Goal: Transaction & Acquisition: Book appointment/travel/reservation

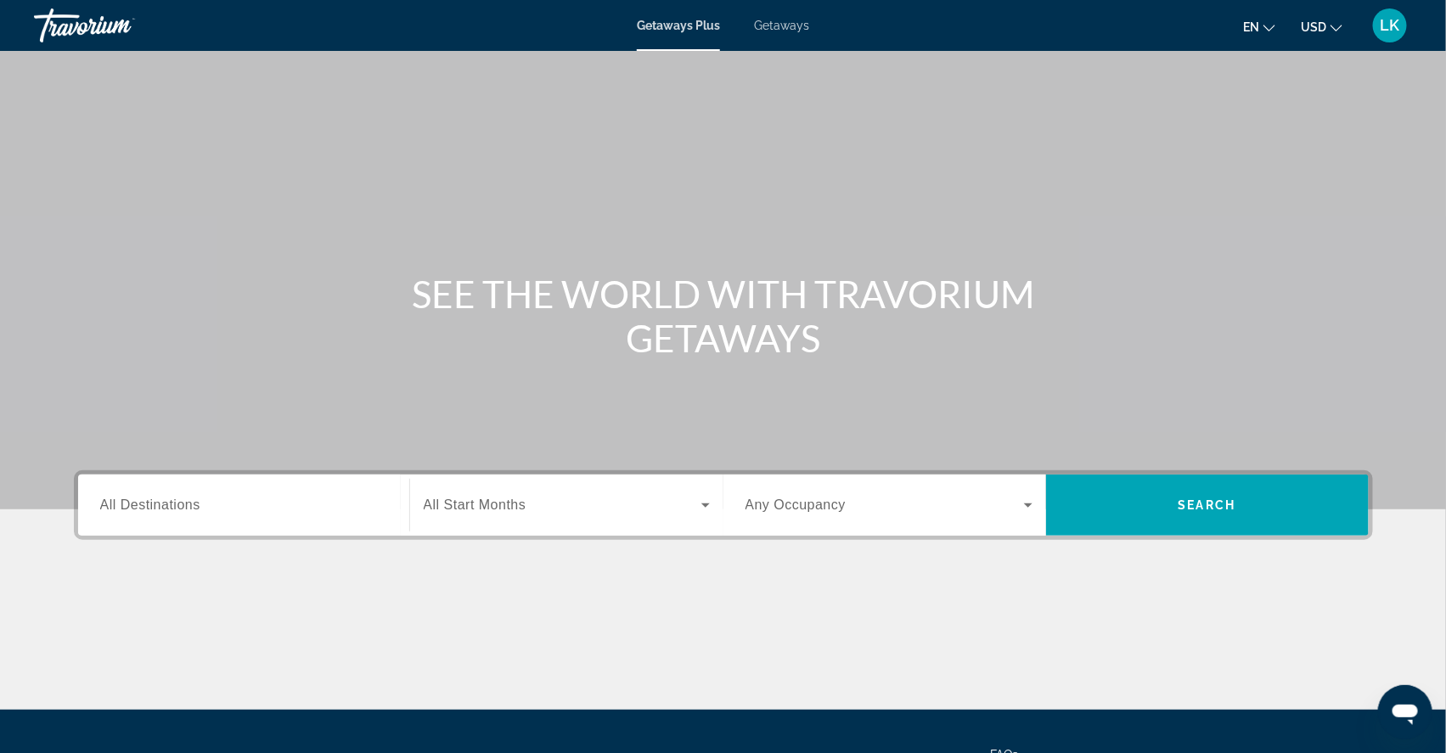
click at [786, 26] on span "Getaways" at bounding box center [781, 26] width 55 height 14
click at [100, 516] on input "Destination All Destinations" at bounding box center [243, 506] width 287 height 20
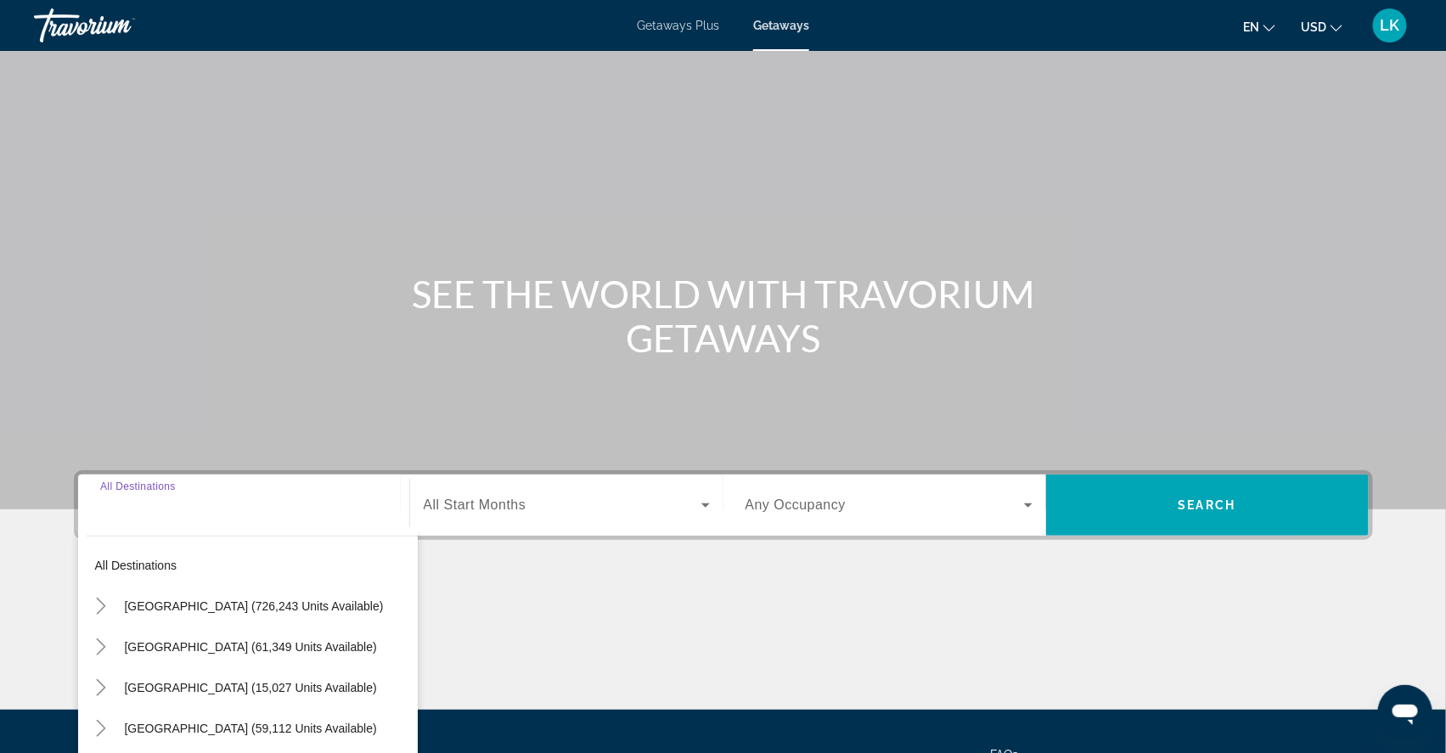
scroll to position [214, 0]
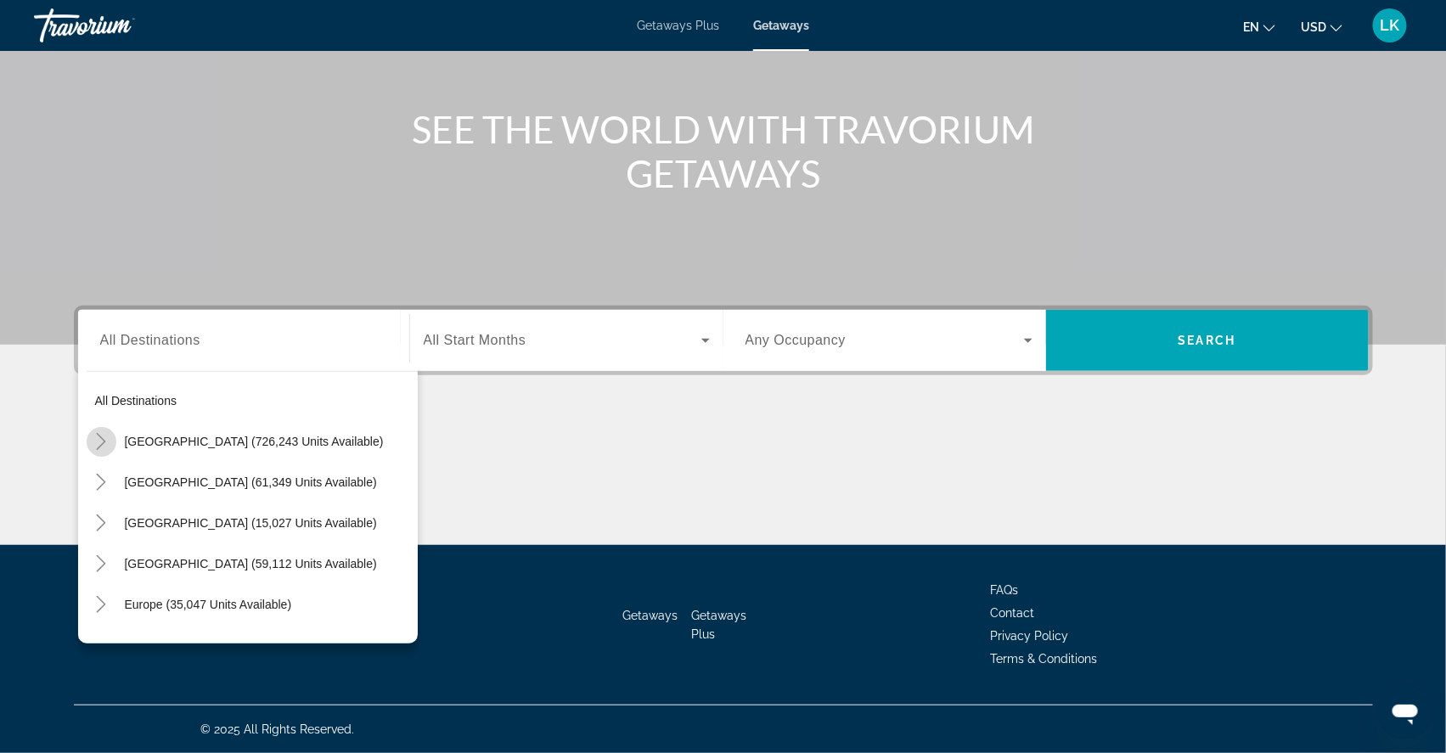
click at [93, 433] on icon "Toggle United States (726,243 units available)" at bounding box center [101, 441] width 17 height 17
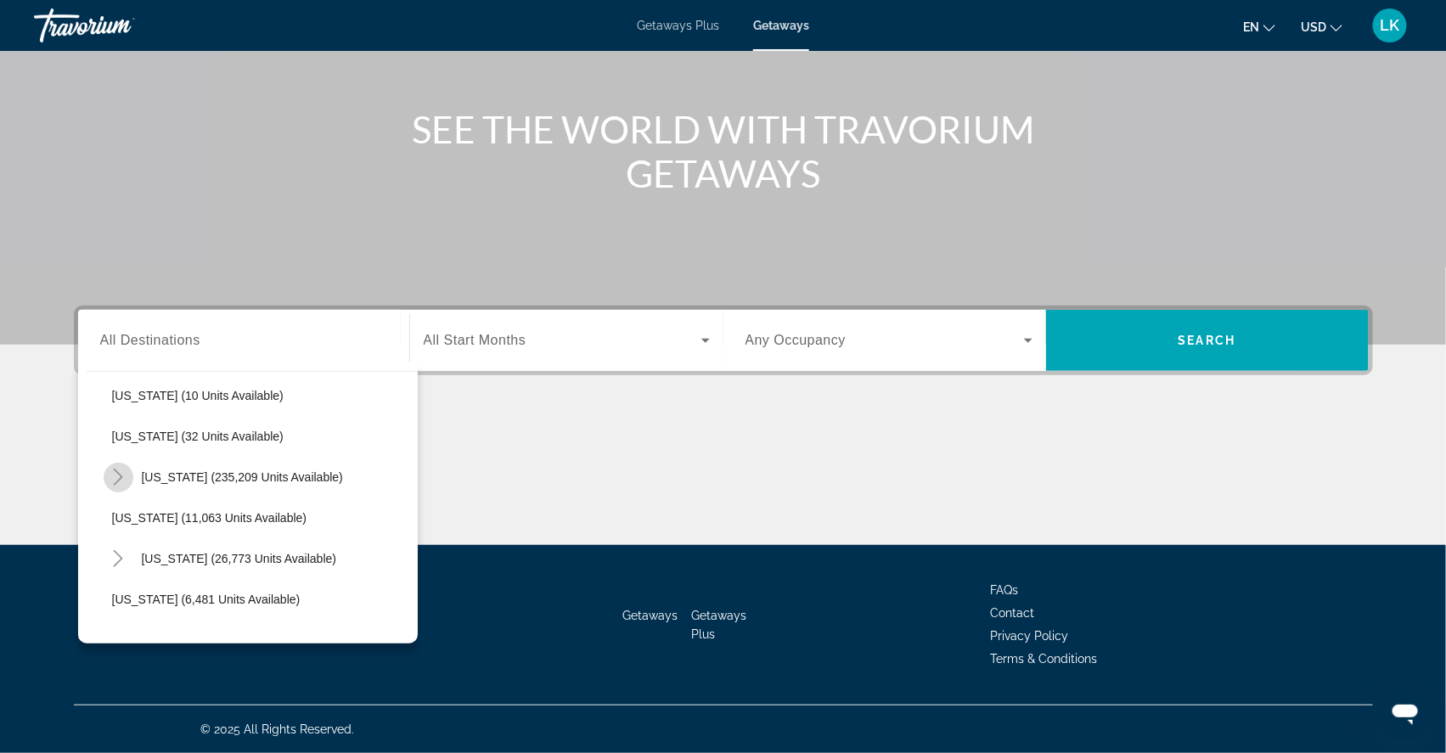
click at [110, 469] on icon "Toggle Florida (235,209 units available)" at bounding box center [118, 477] width 17 height 17
click at [145, 470] on span "[US_STATE] (235,209 units available)" at bounding box center [242, 477] width 201 height 14
type input "**********"
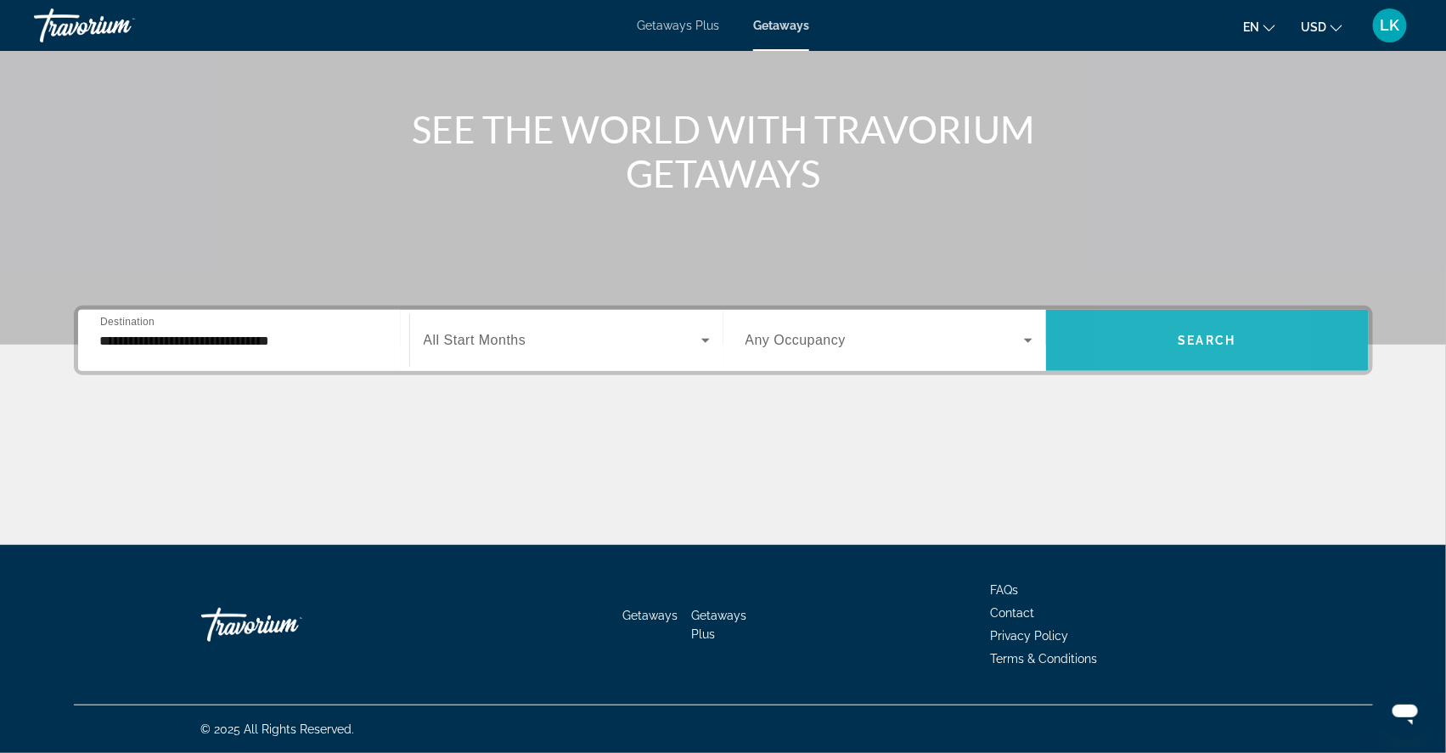
click at [1153, 320] on span "Search widget" at bounding box center [1207, 340] width 323 height 41
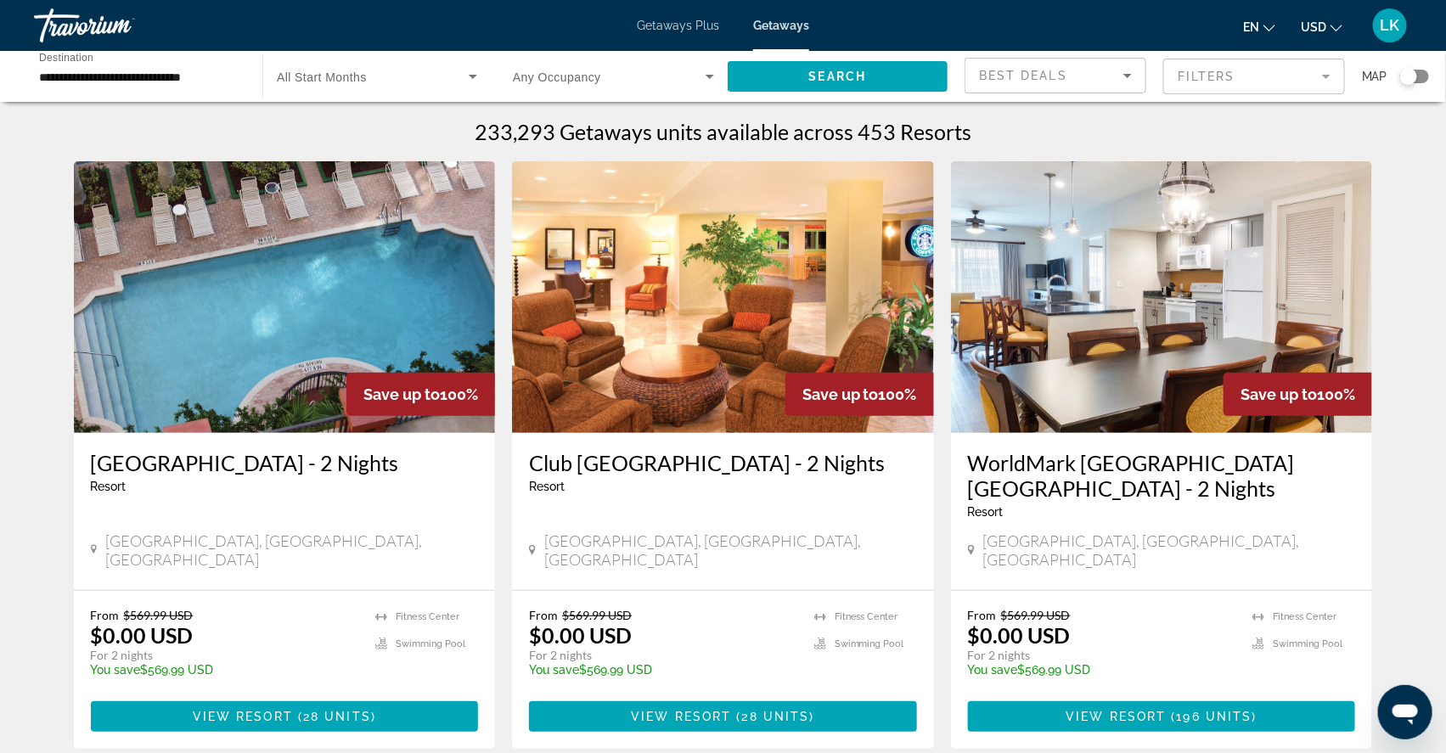
click at [1236, 80] on mat-form-field "Filters" at bounding box center [1254, 77] width 182 height 36
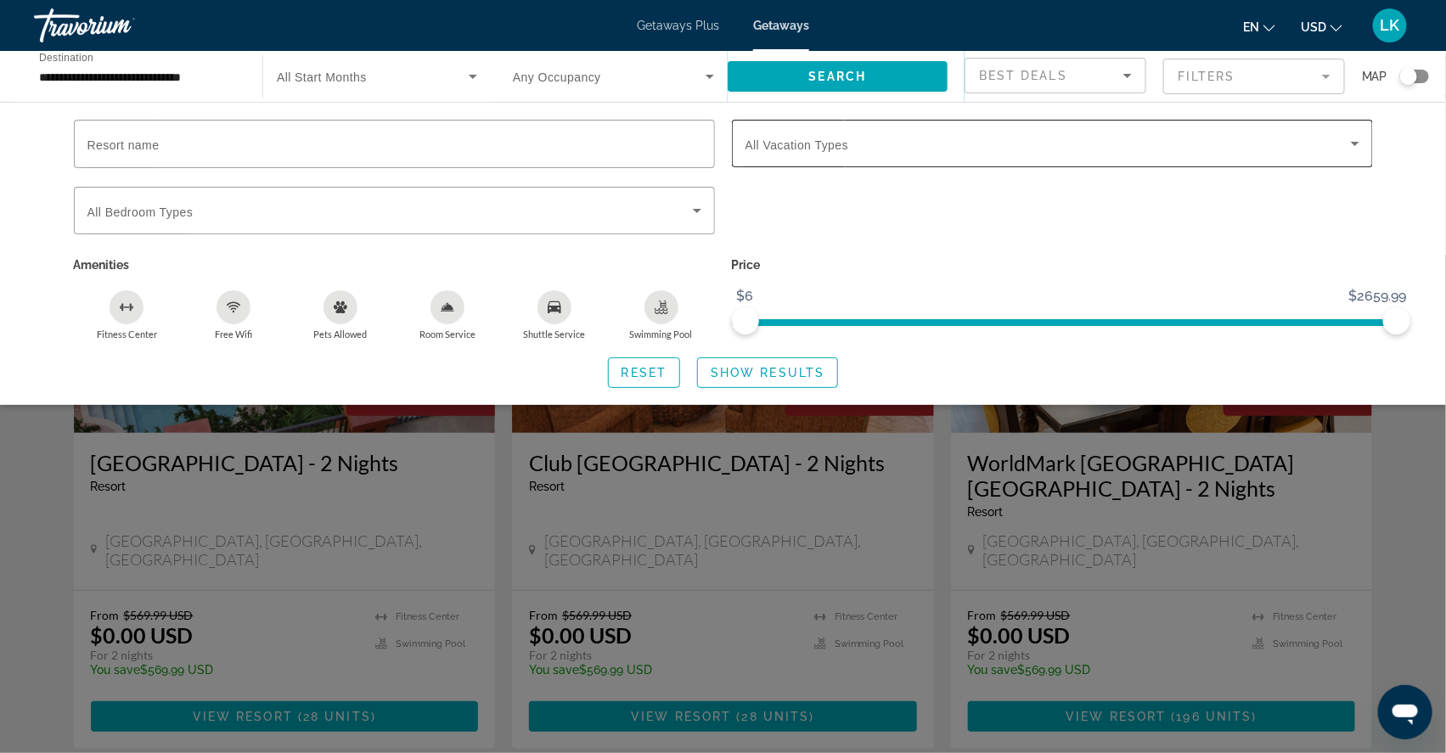
click at [848, 152] on span "All Vacation Types" at bounding box center [798, 145] width 104 height 14
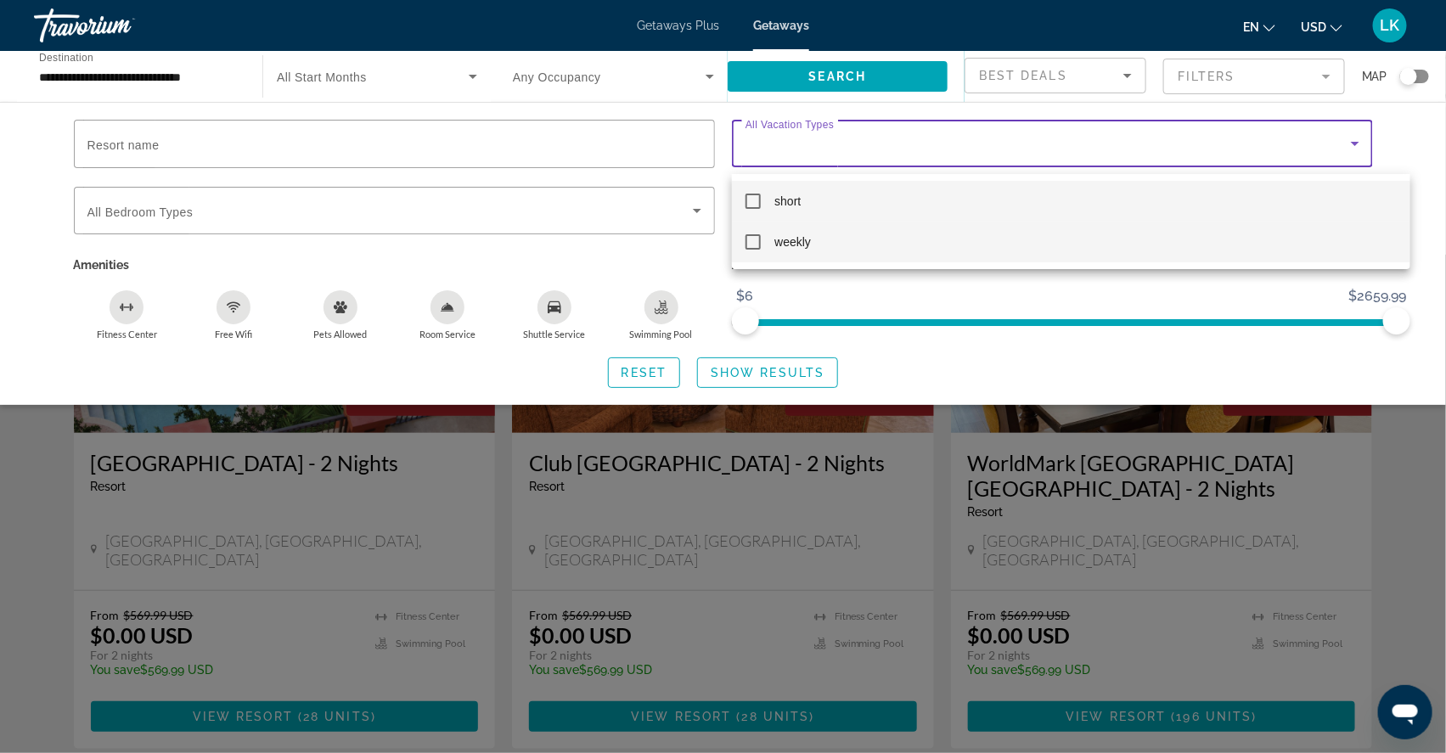
click at [754, 239] on mat-pseudo-checkbox at bounding box center [753, 241] width 15 height 15
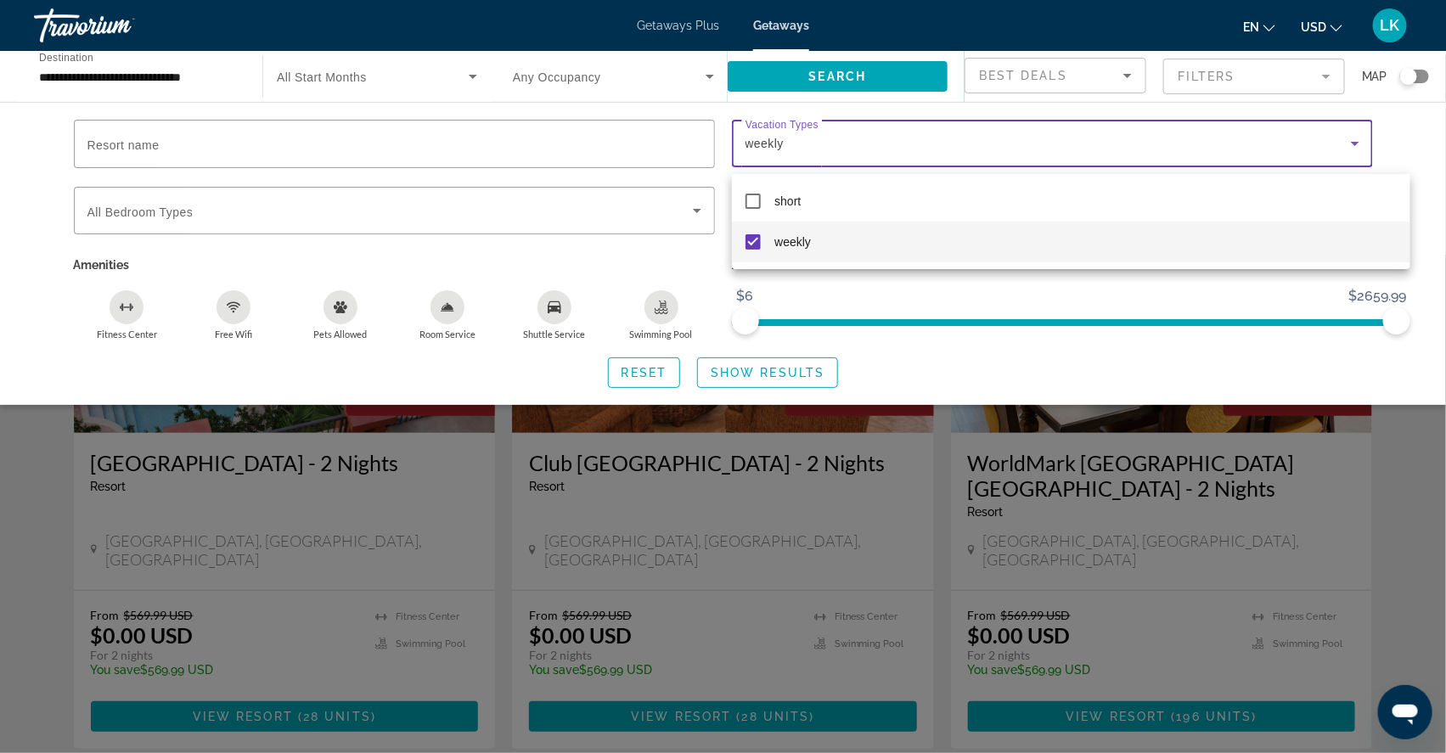
click at [759, 390] on div at bounding box center [723, 376] width 1446 height 753
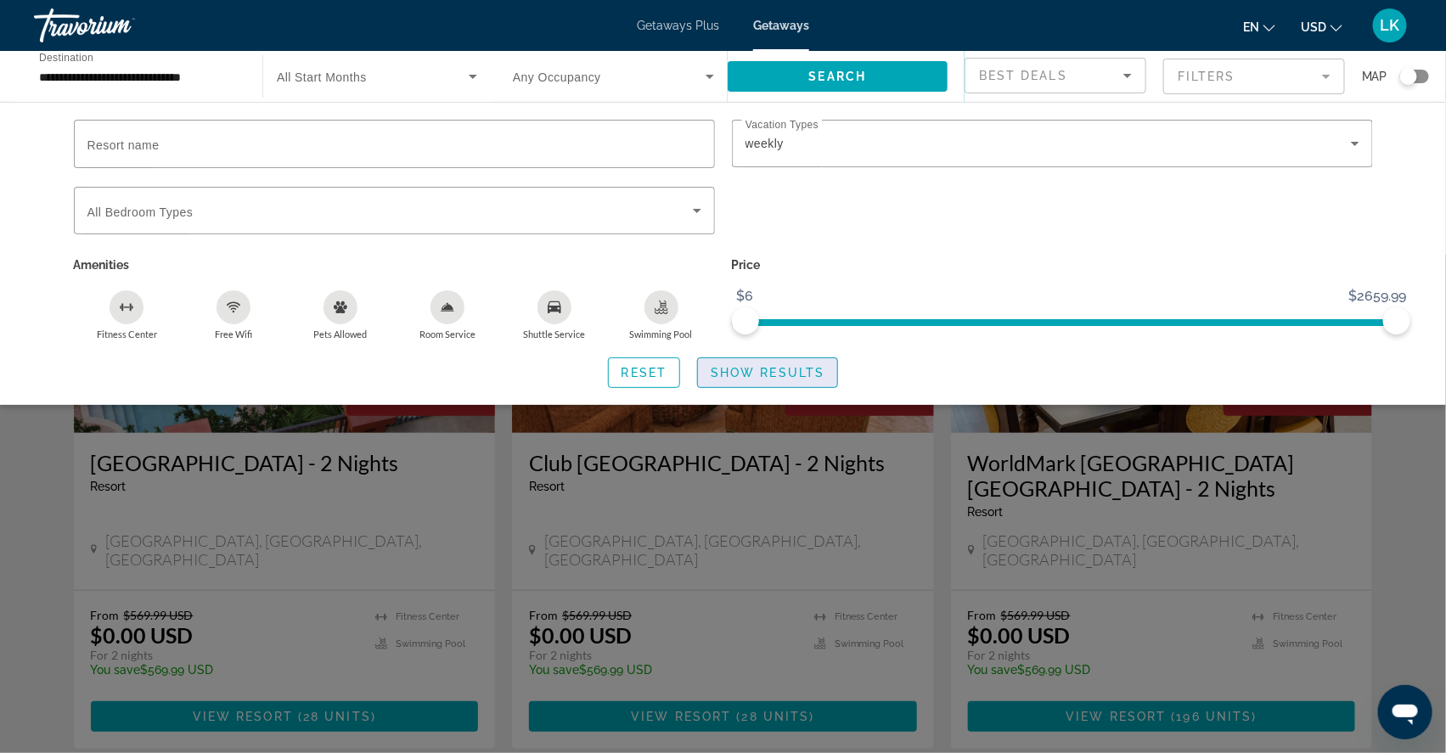
click at [759, 380] on span "Show Results" at bounding box center [768, 373] width 114 height 14
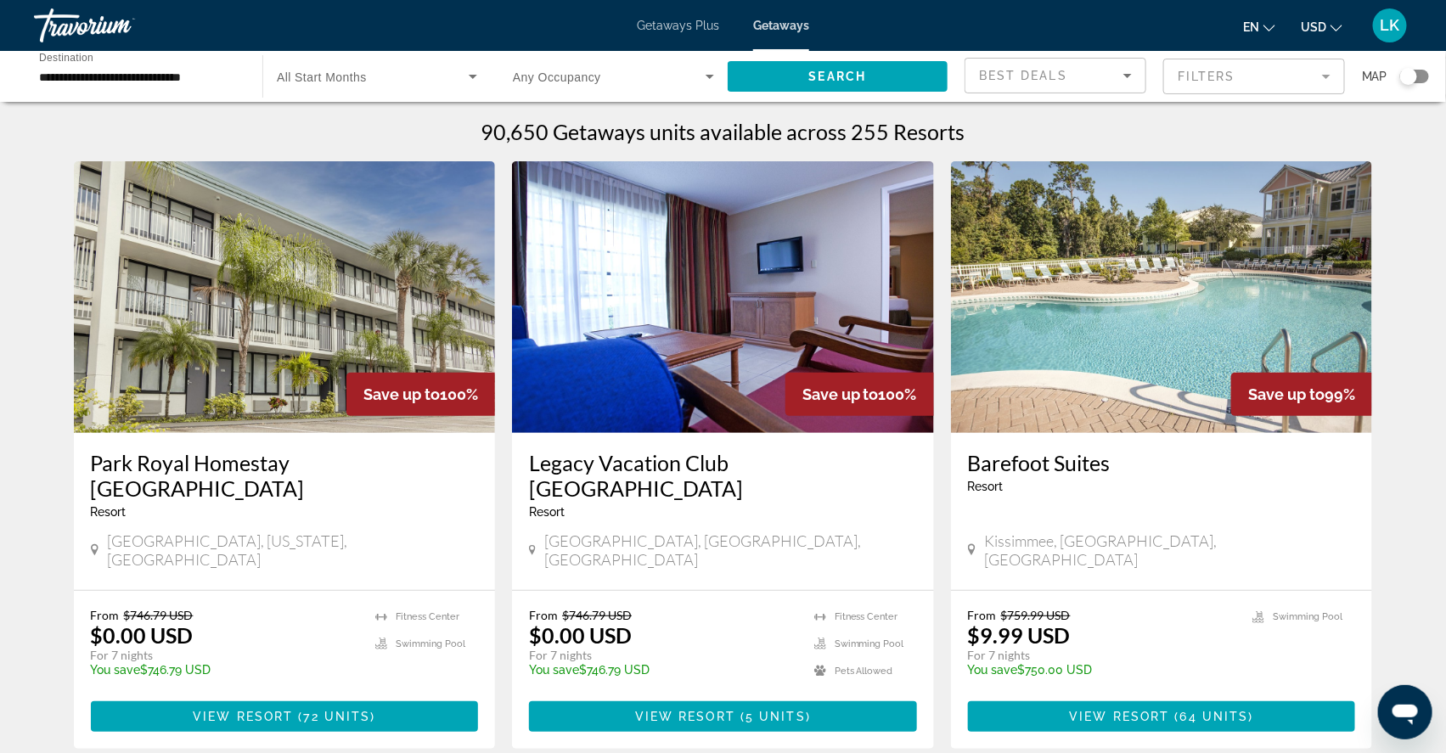
click at [1214, 82] on mat-form-field "Filters" at bounding box center [1254, 77] width 182 height 36
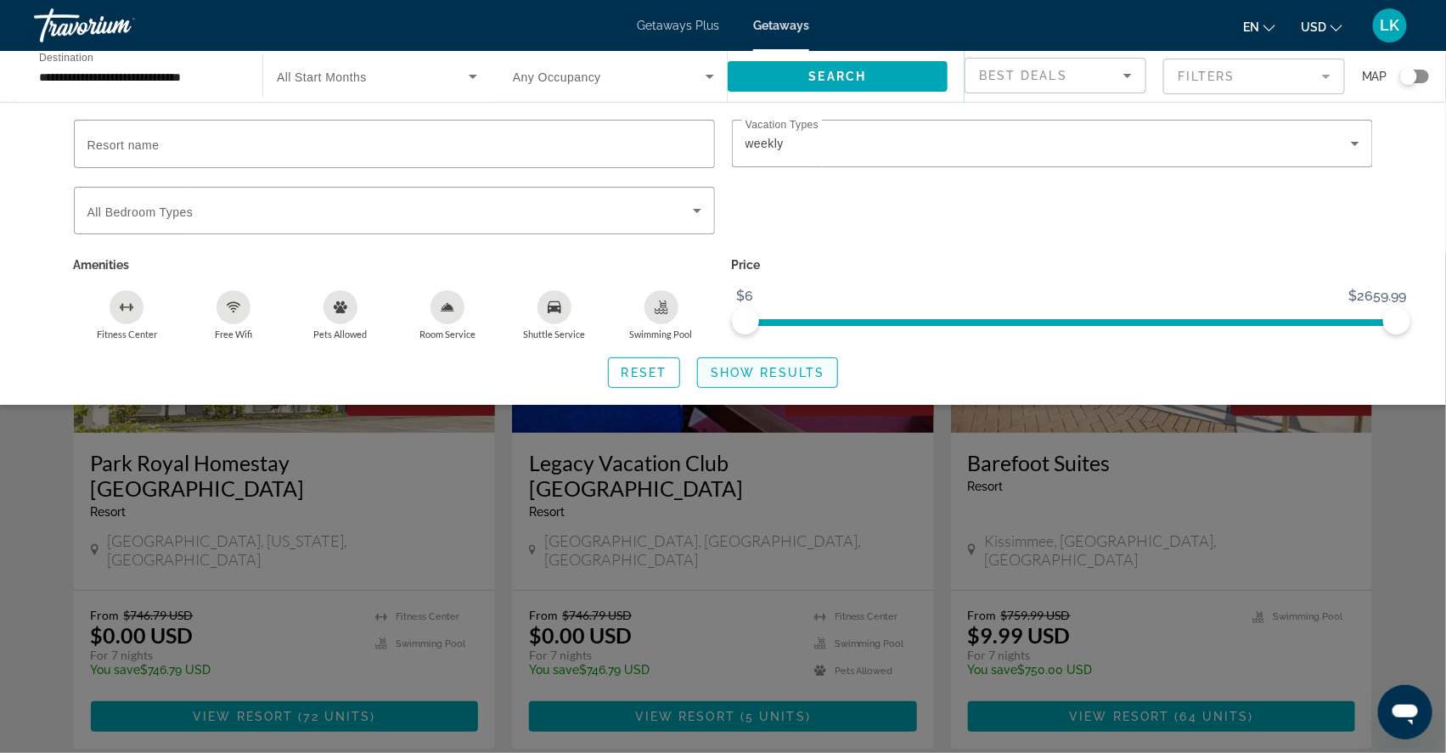
click at [744, 378] on span "Show Results" at bounding box center [768, 373] width 114 height 14
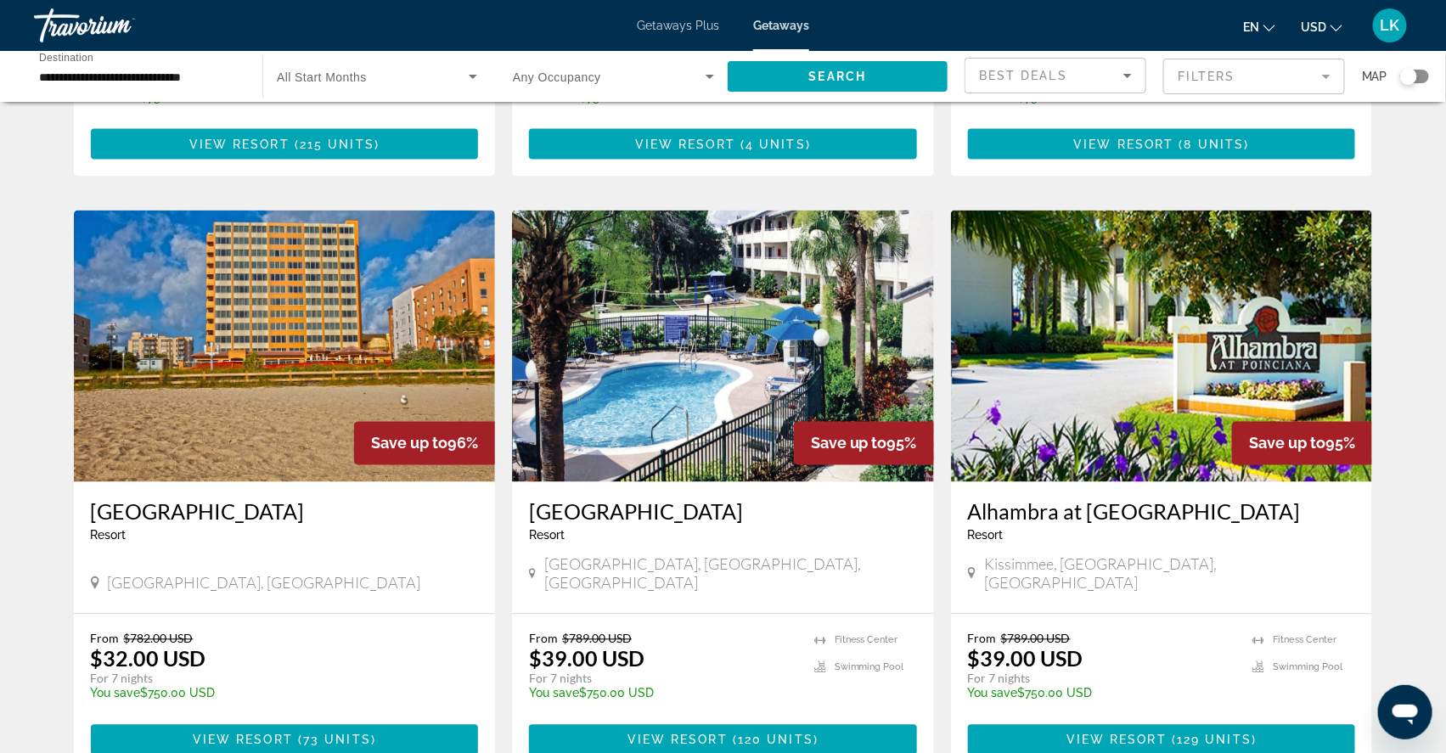
scroll to position [1158, 0]
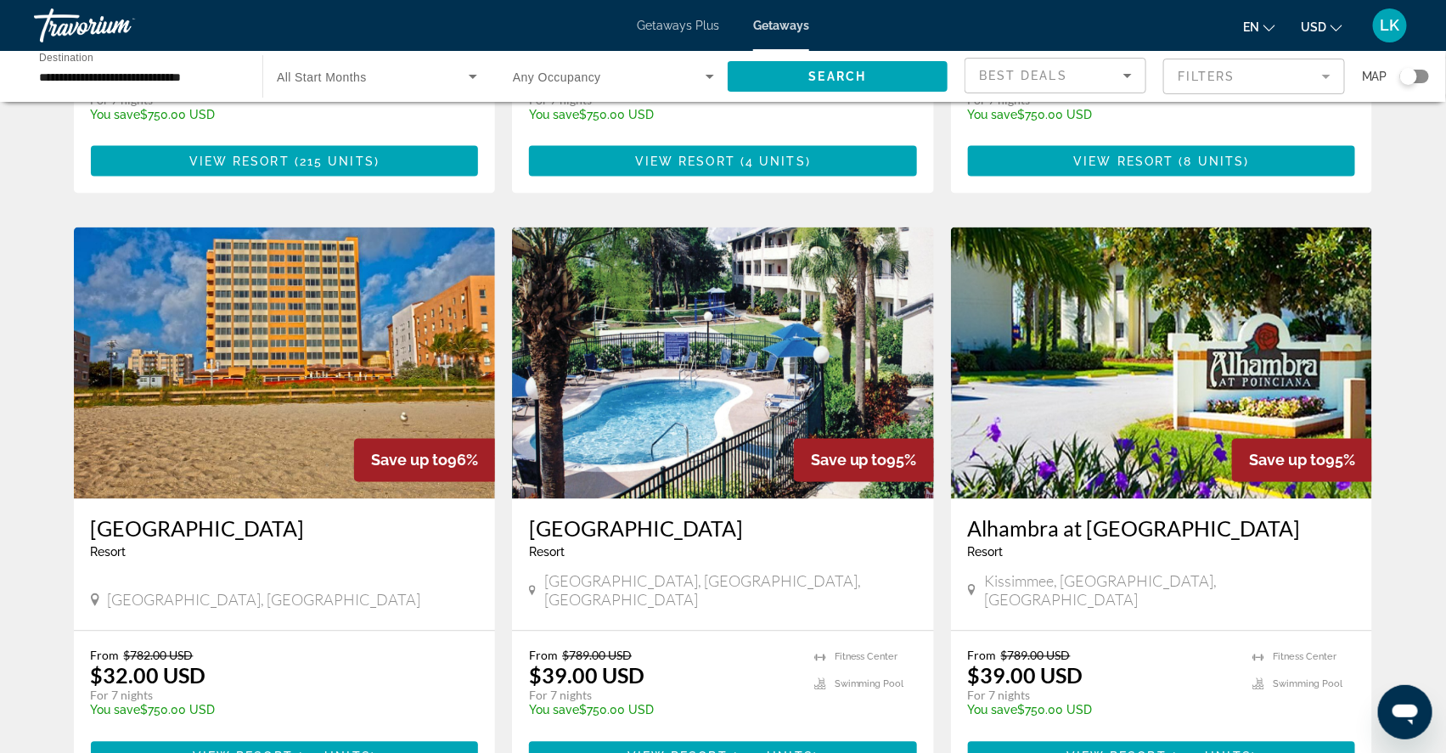
click at [78, 81] on input "**********" at bounding box center [139, 77] width 201 height 20
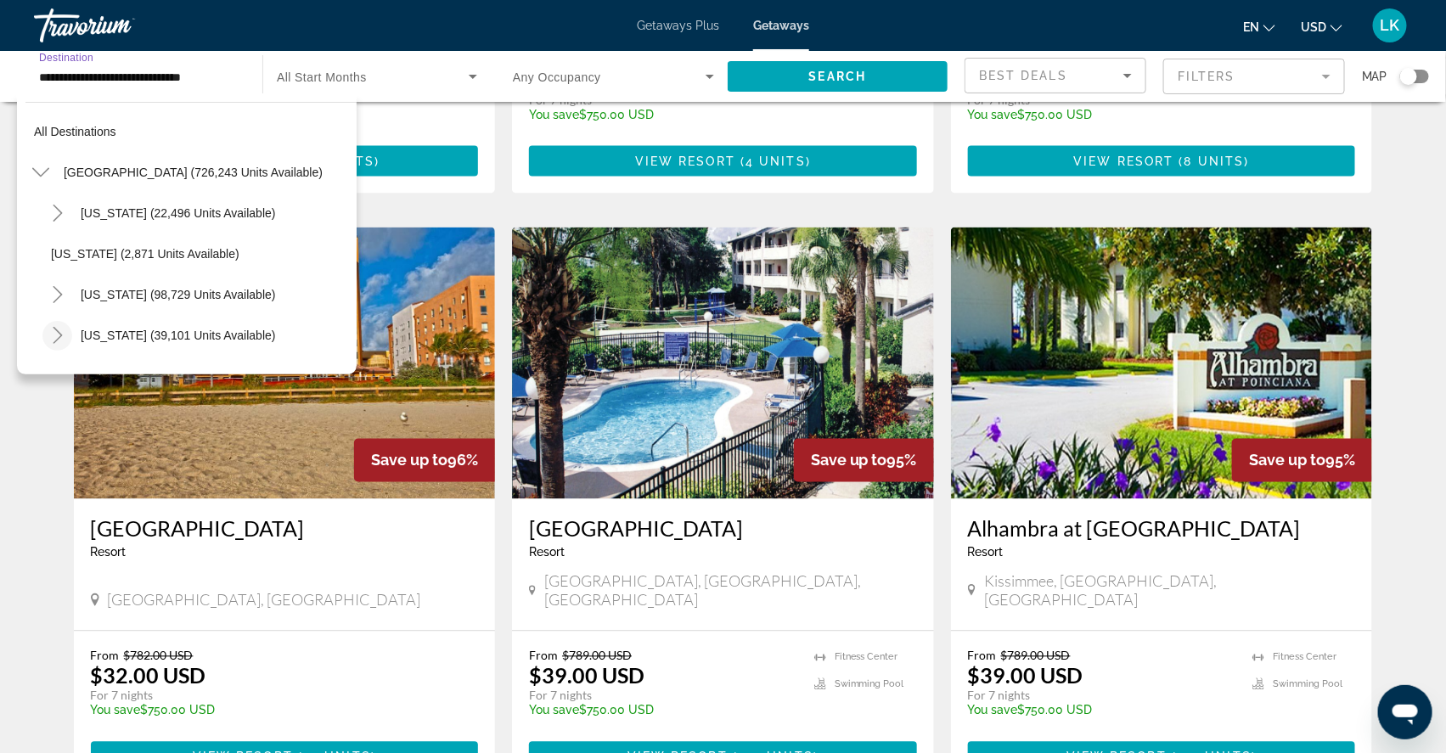
scroll to position [0, 0]
click at [42, 180] on icon "Toggle United States (726,243 units available)" at bounding box center [40, 172] width 17 height 17
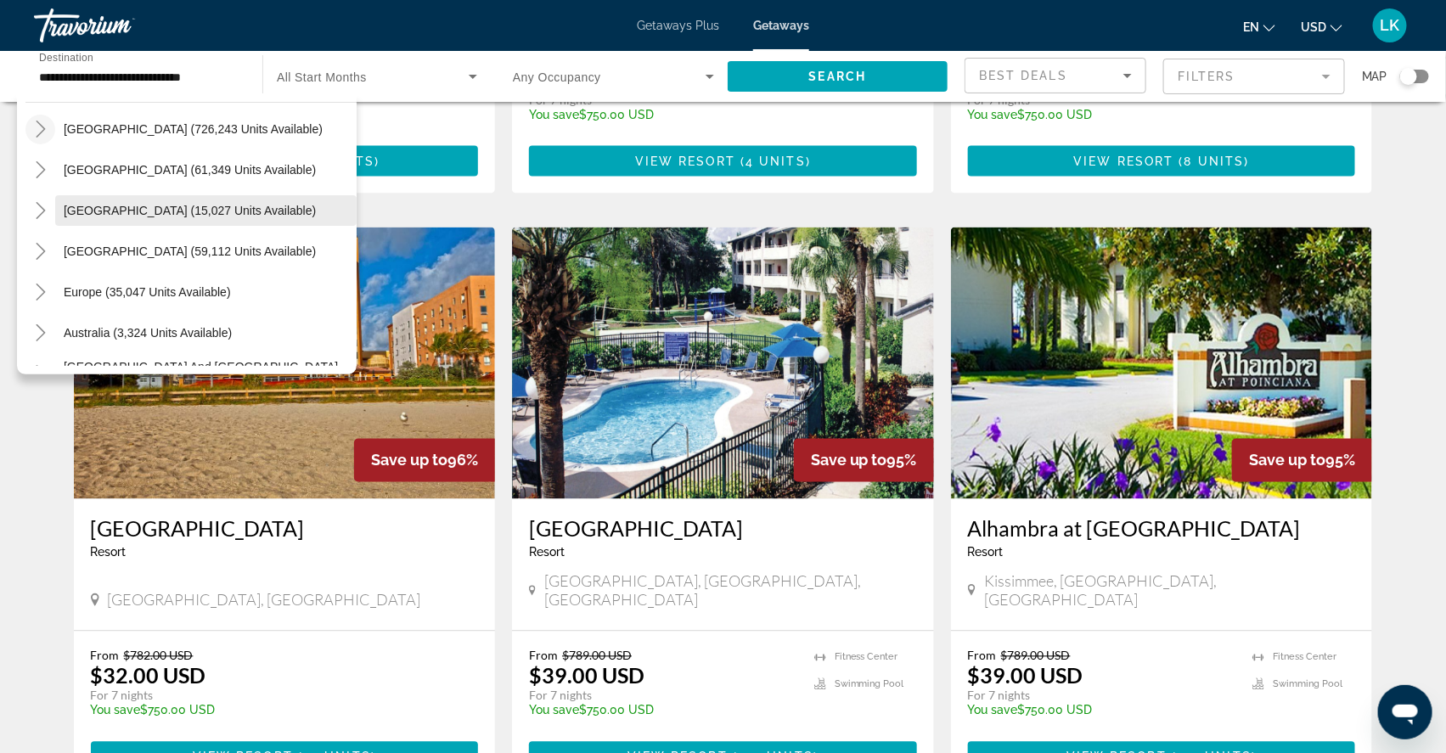
scroll to position [48, 0]
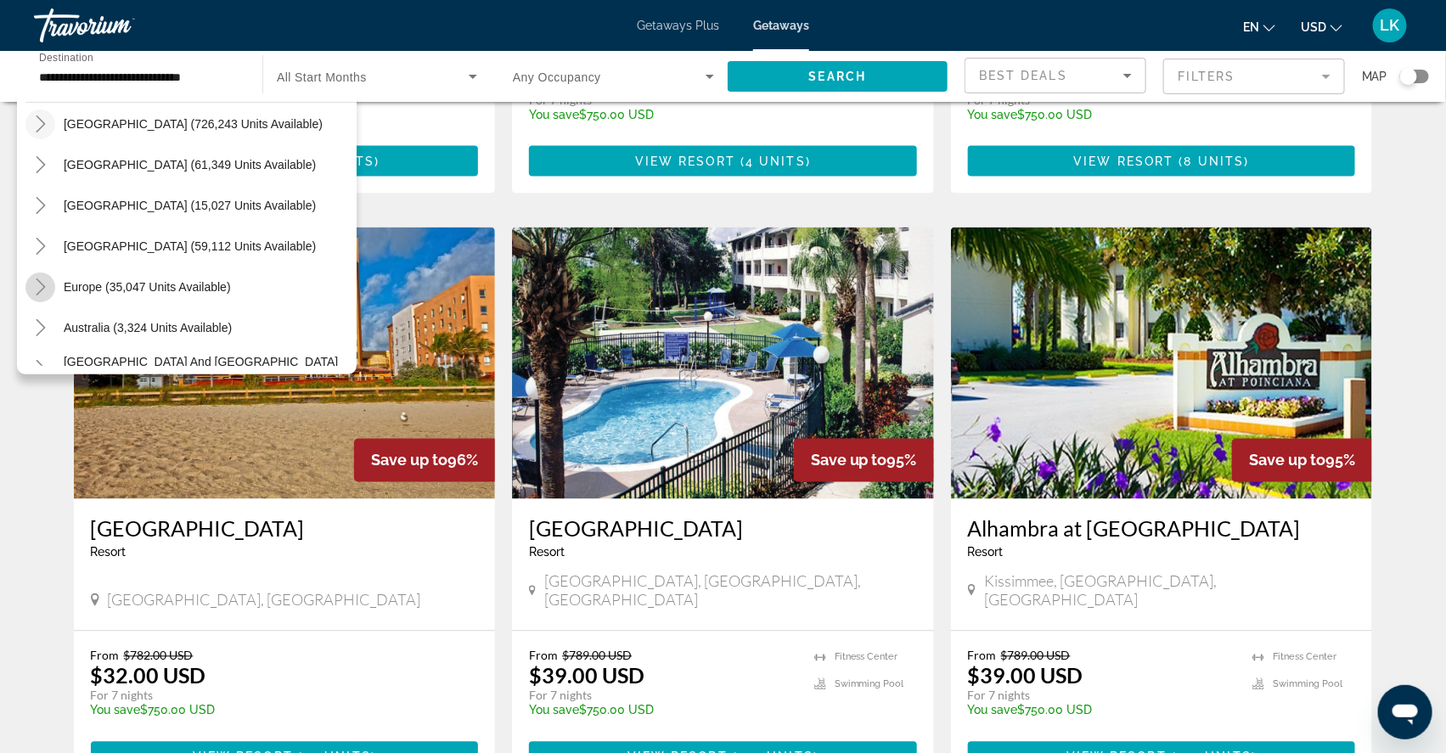
click at [46, 296] on icon "Toggle Europe (35,047 units available)" at bounding box center [40, 287] width 17 height 17
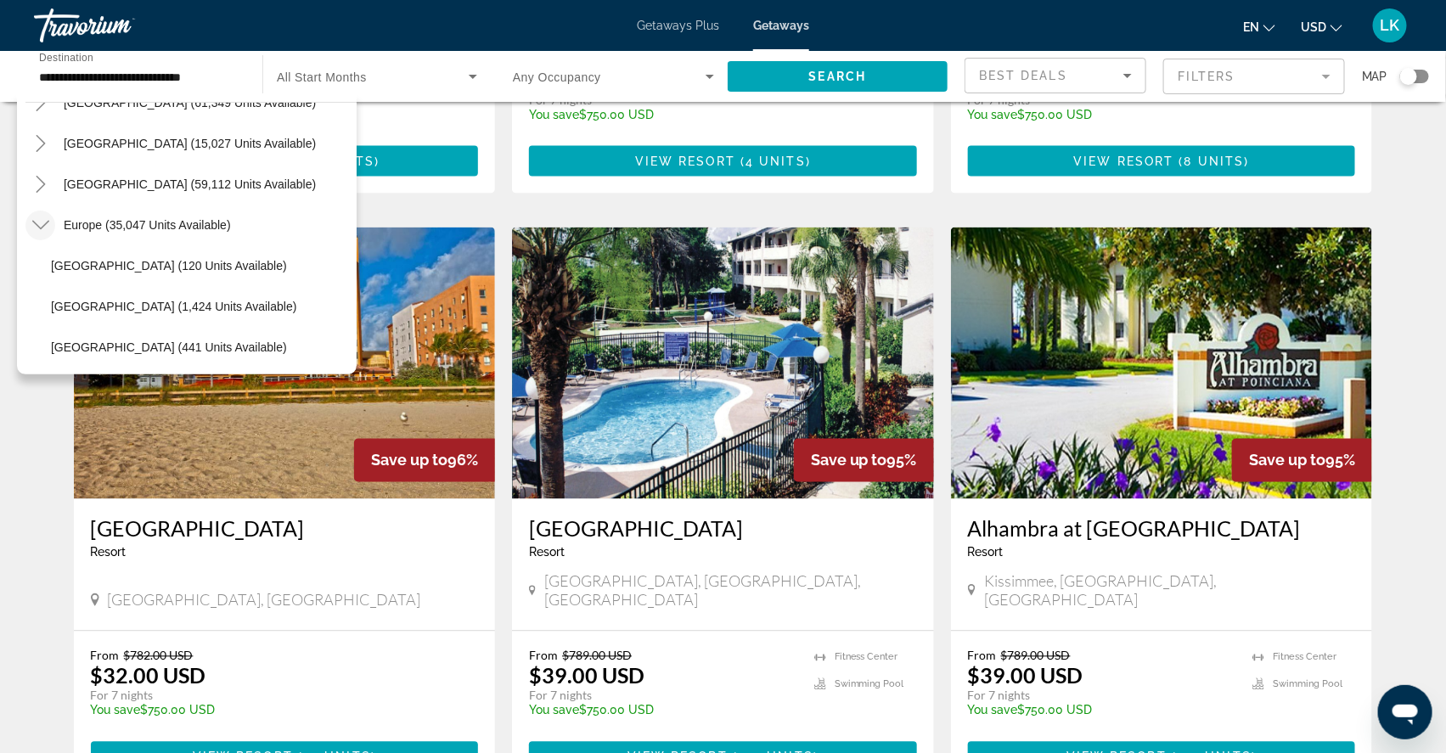
scroll to position [95, 0]
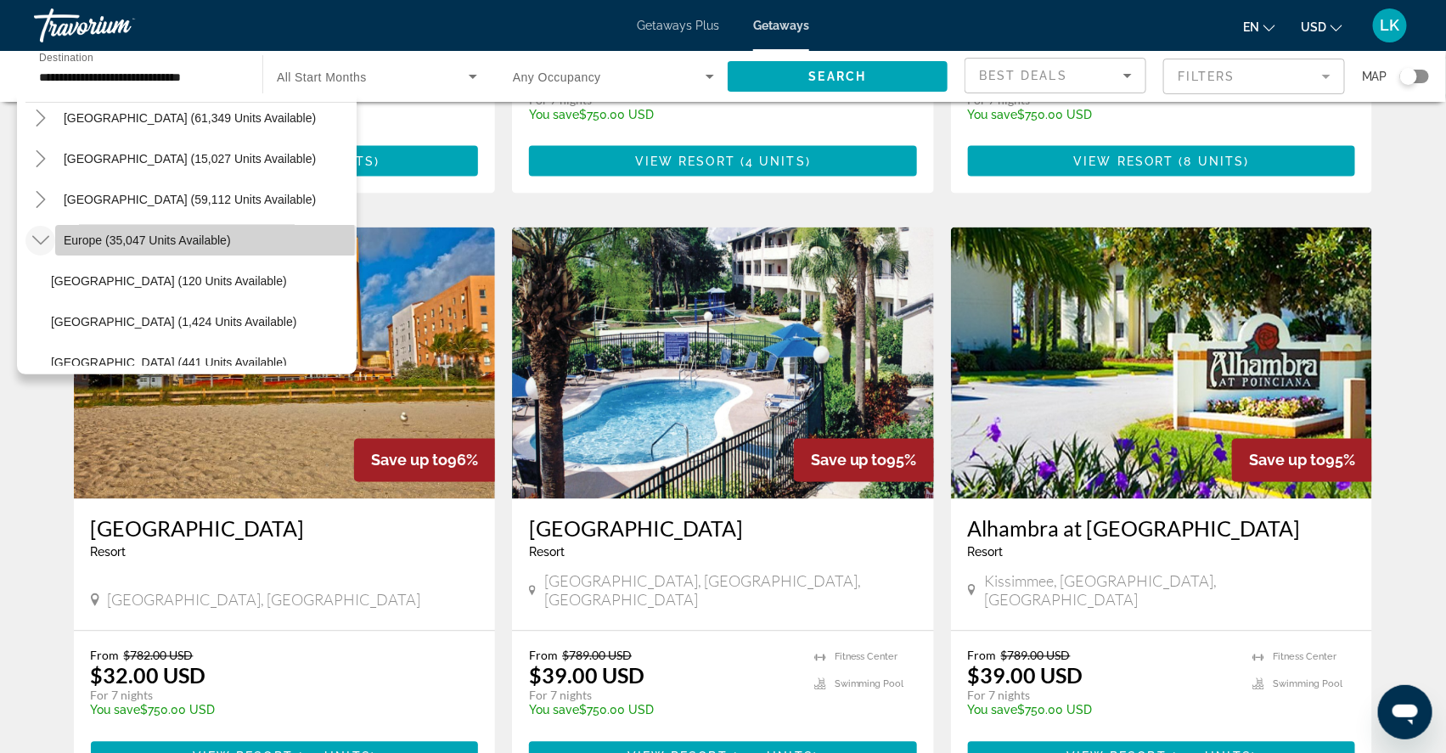
click at [112, 247] on span "Europe (35,047 units available)" at bounding box center [147, 241] width 167 height 14
type input "**********"
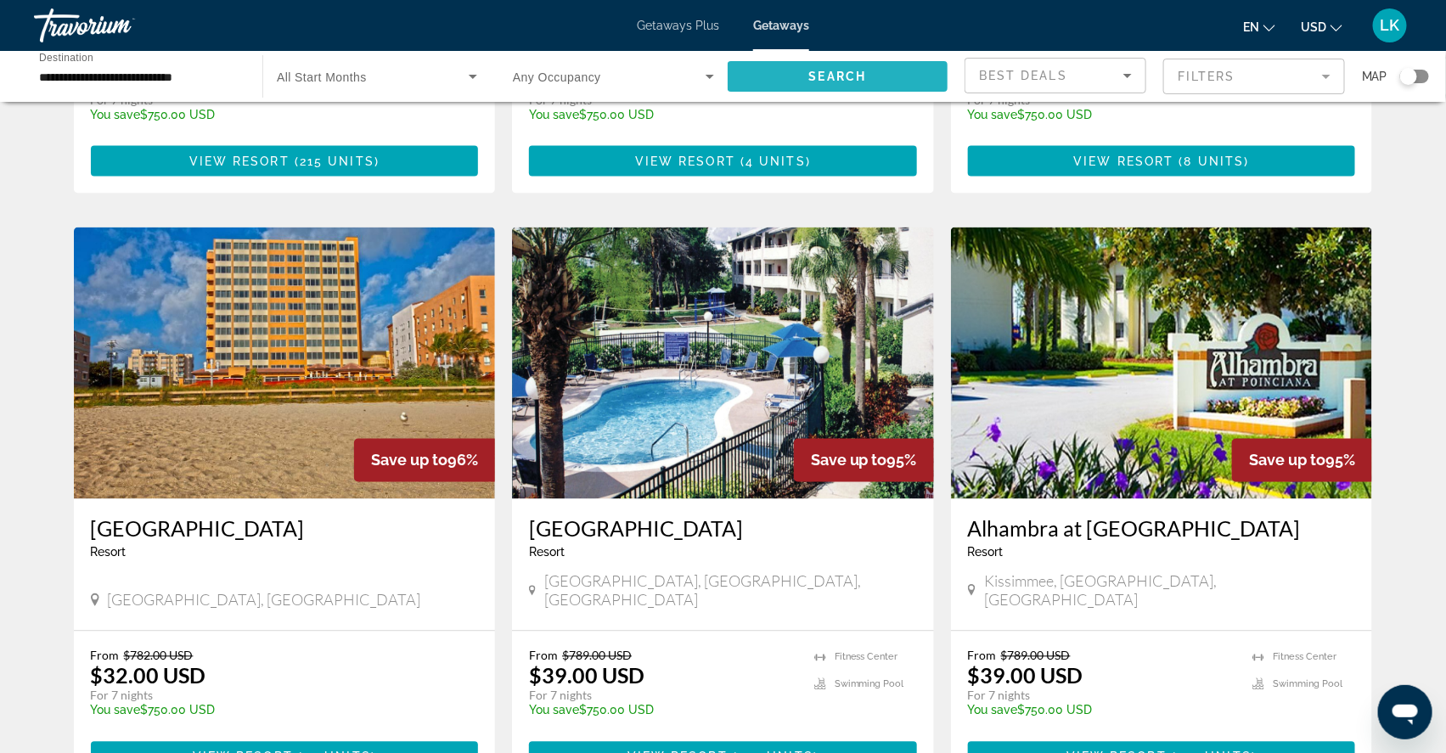
click at [851, 74] on span "Search" at bounding box center [838, 77] width 58 height 14
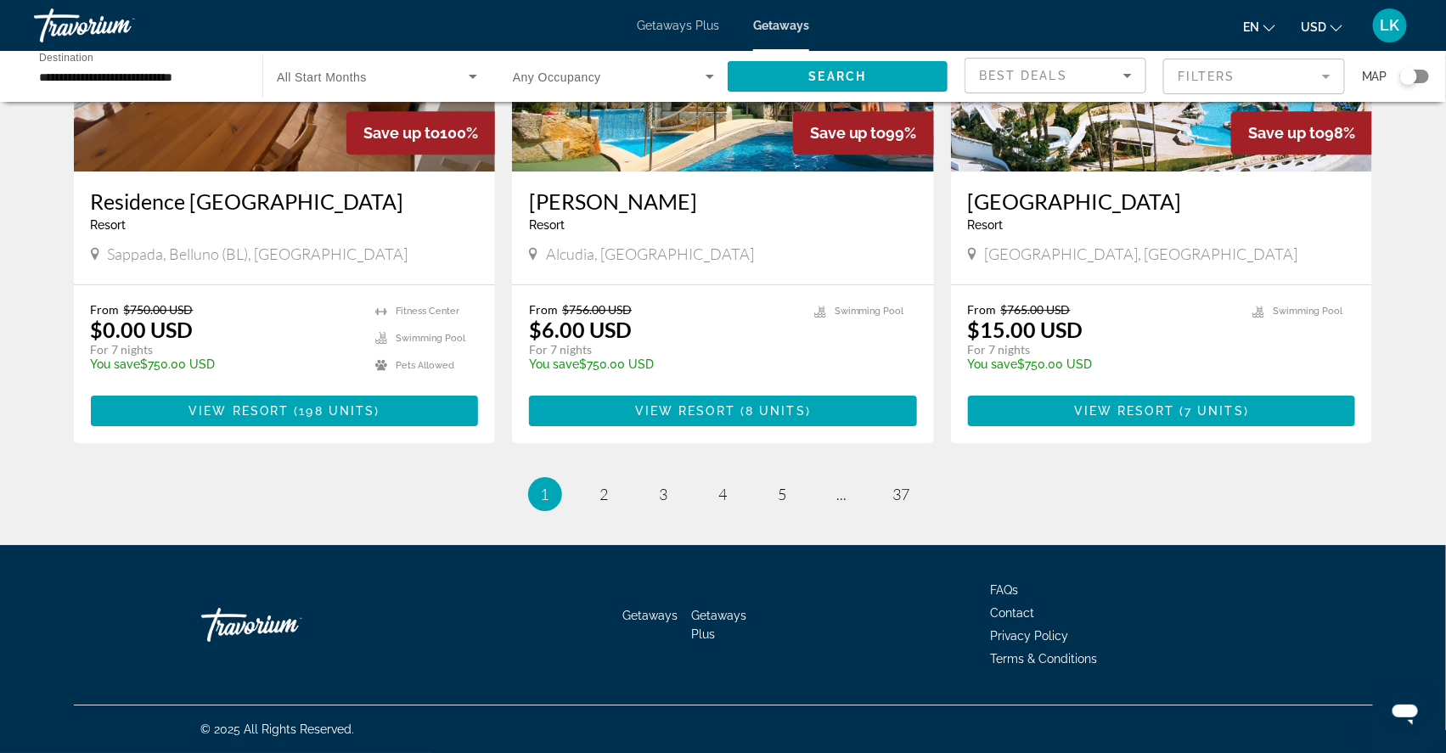
scroll to position [2081, 0]
click at [600, 504] on span "2" at bounding box center [604, 494] width 8 height 19
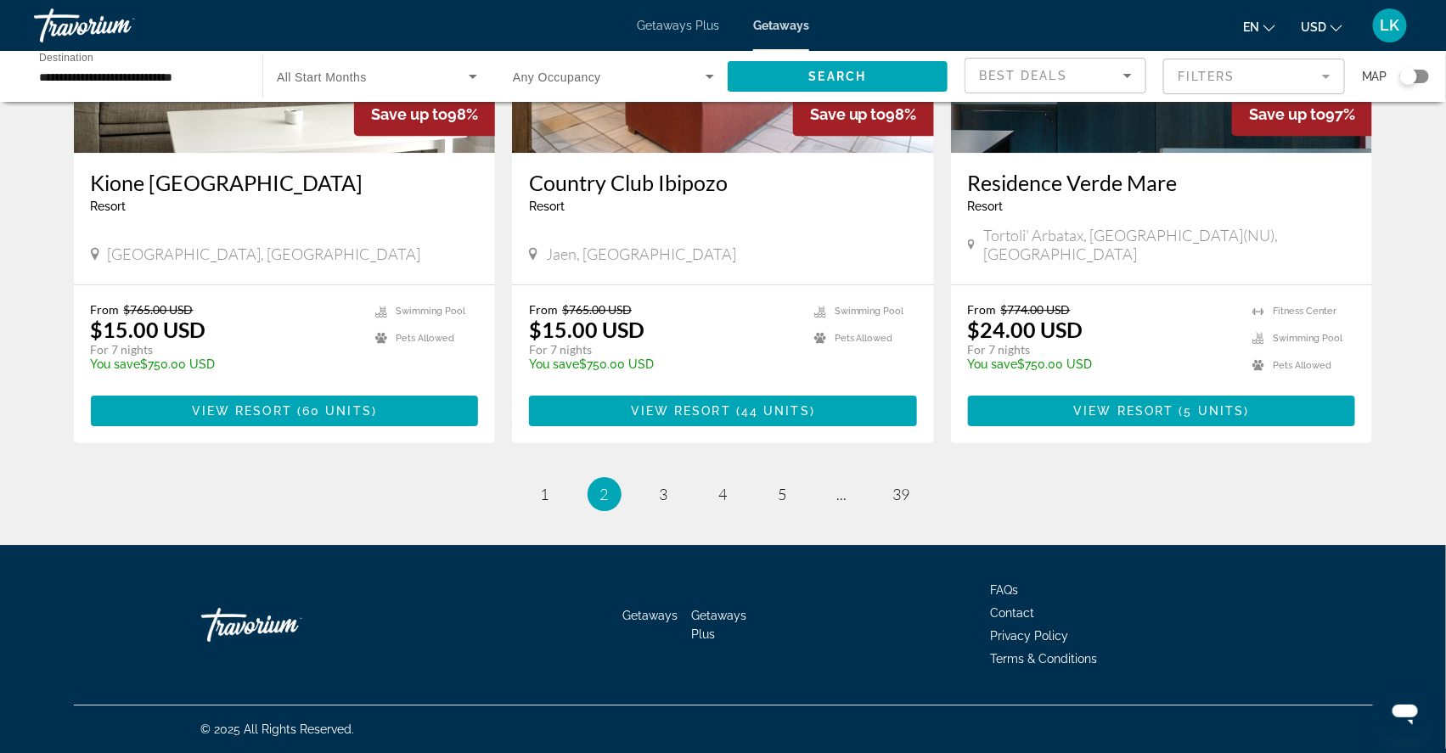
scroll to position [2079, 0]
click at [660, 504] on span "3" at bounding box center [664, 494] width 8 height 19
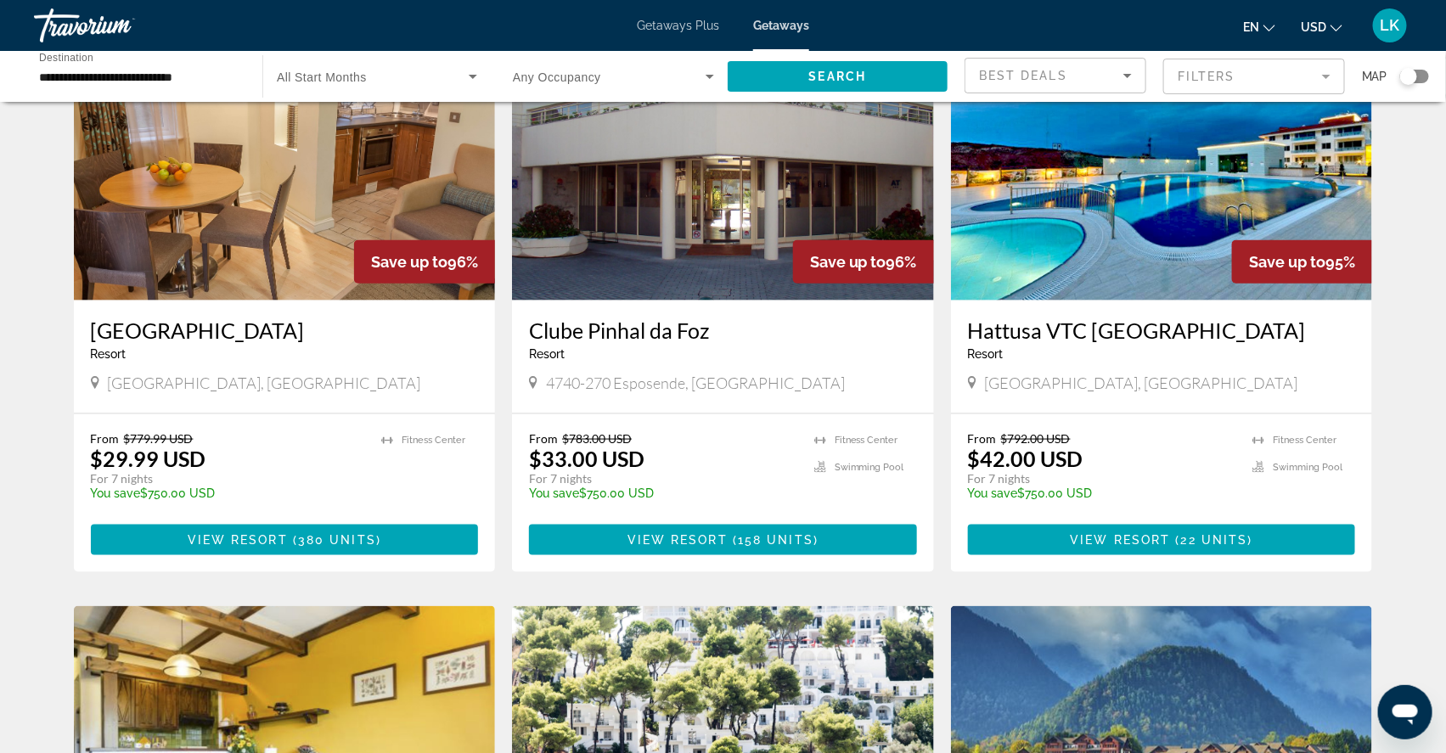
scroll to position [727, 0]
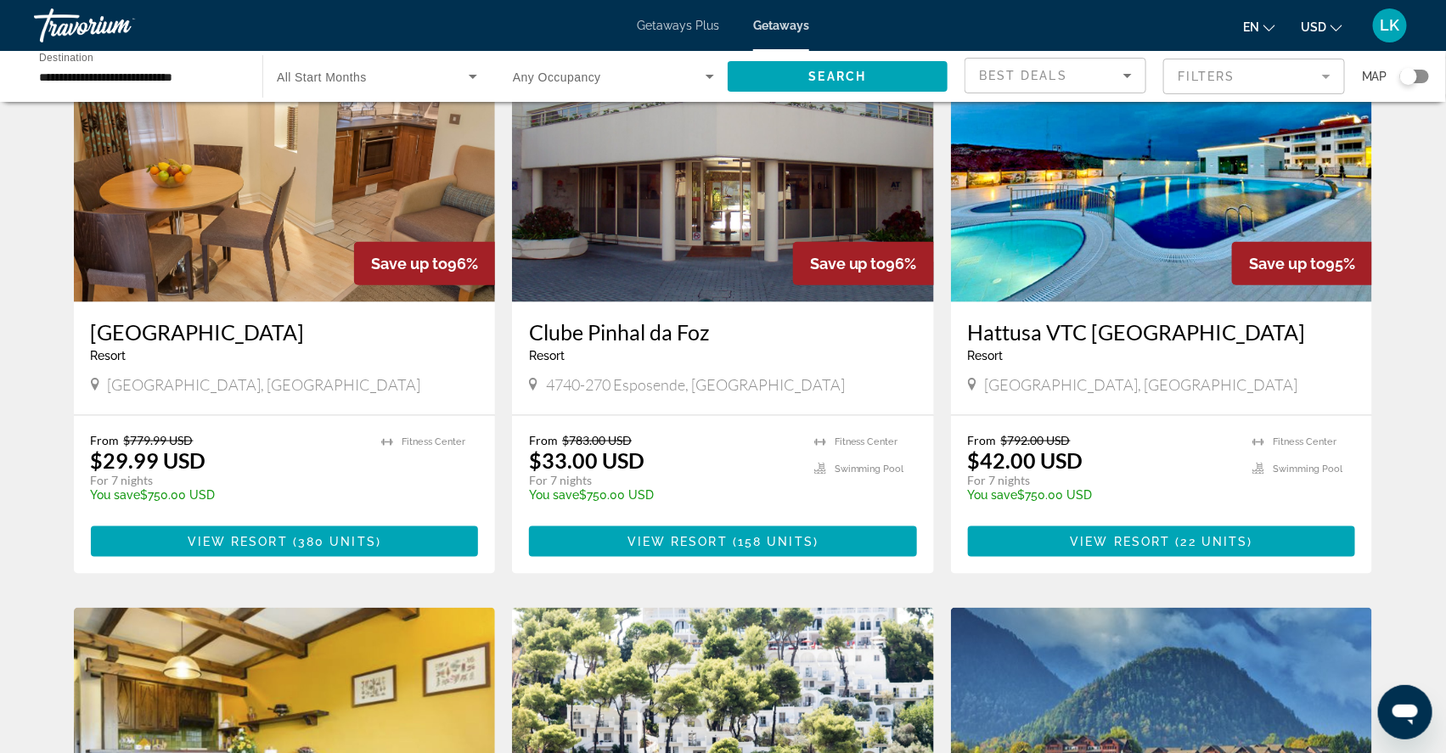
click at [1095, 239] on img "Main content" at bounding box center [1162, 167] width 422 height 272
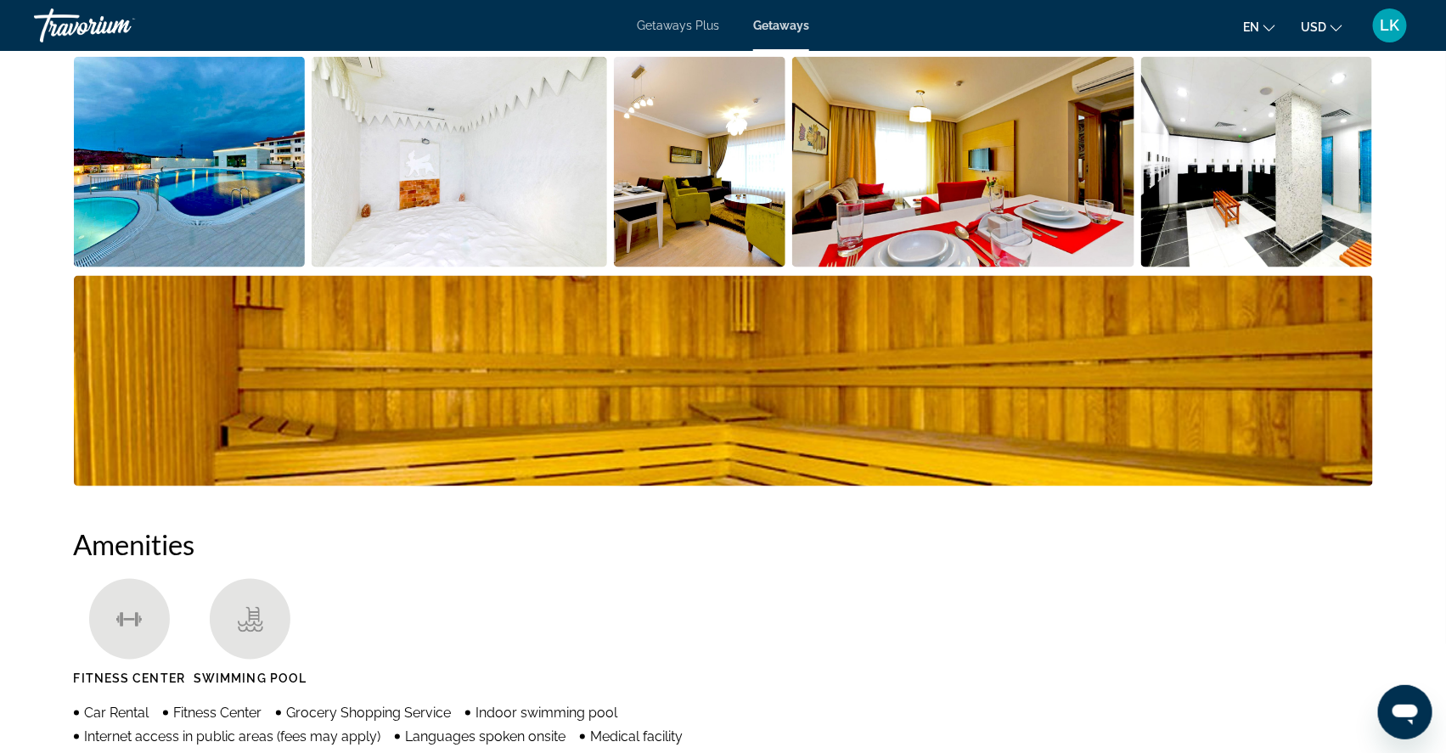
scroll to position [868, 0]
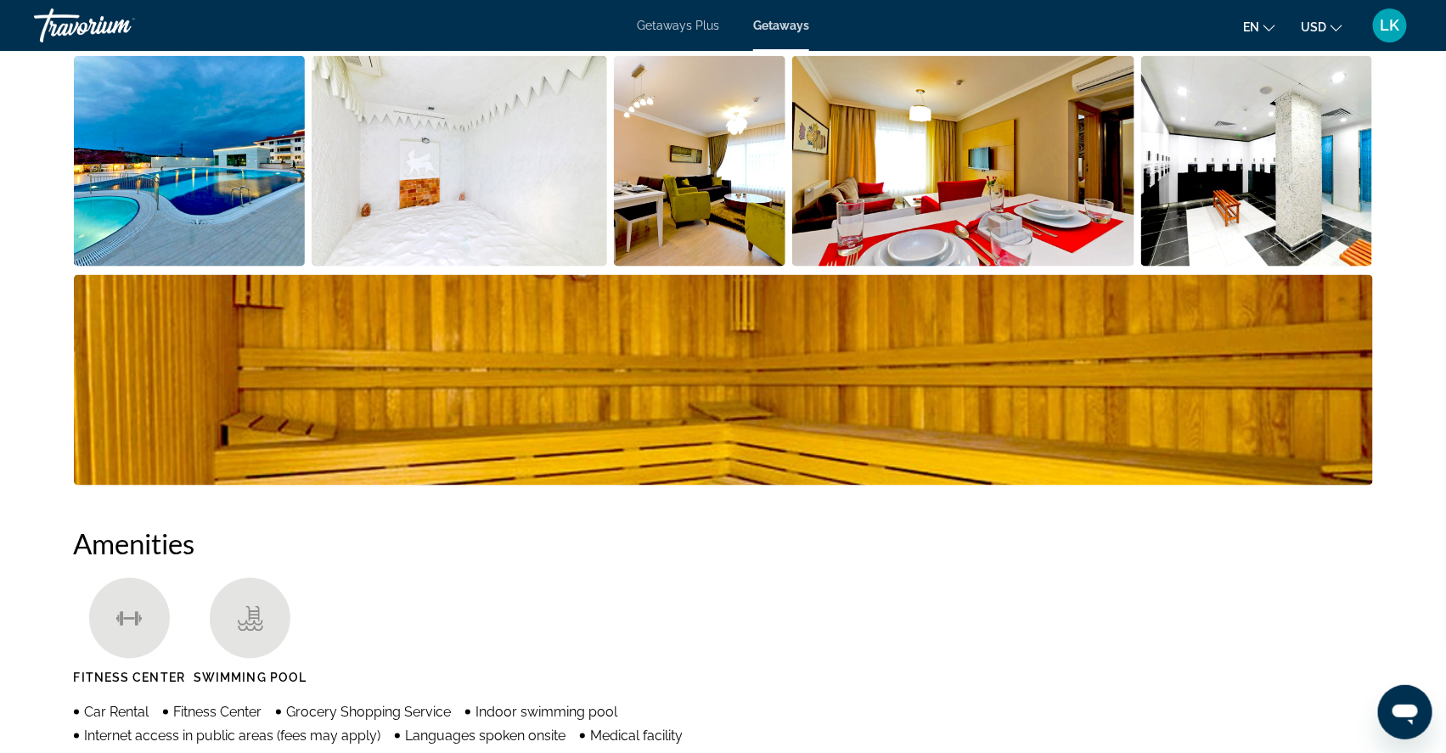
click at [177, 227] on img "Open full-screen image slider" at bounding box center [190, 161] width 232 height 211
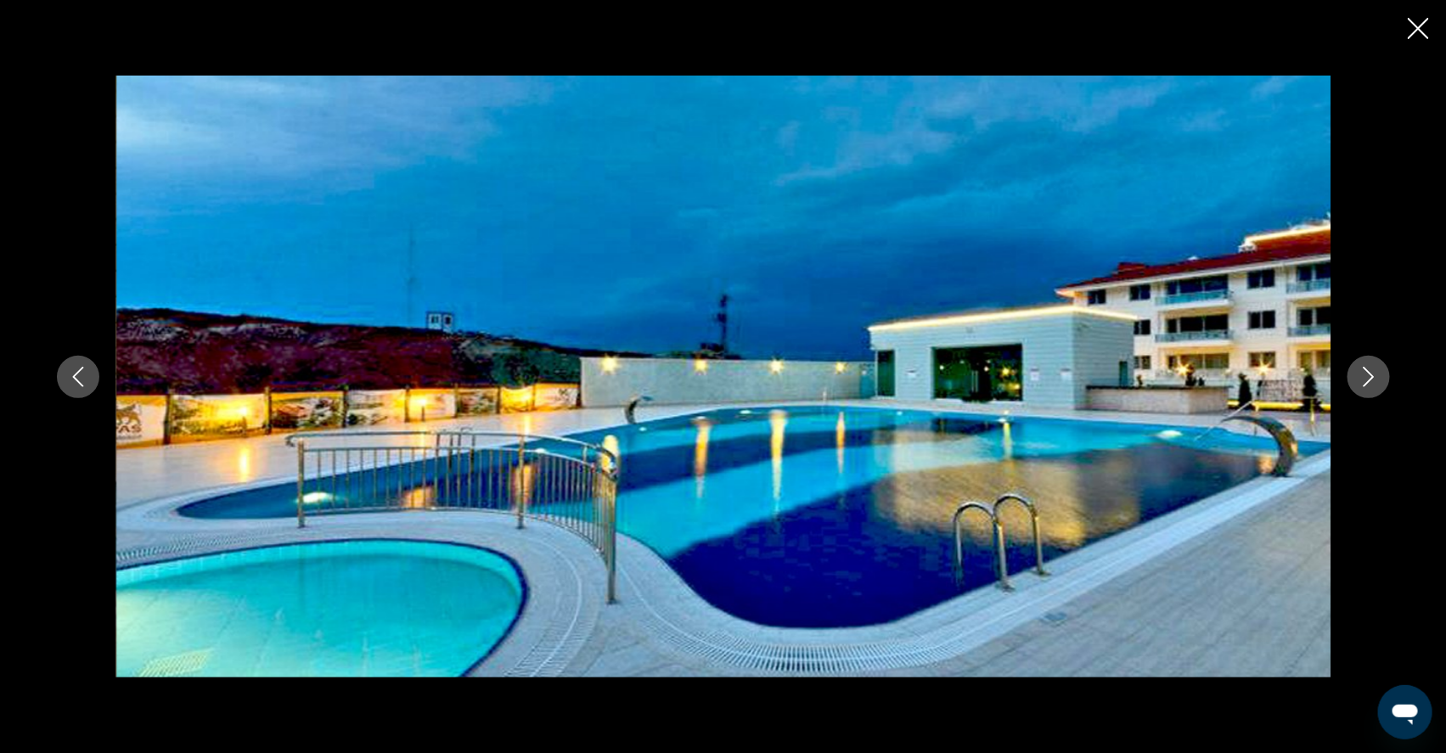
click at [1379, 375] on icon "Next image" at bounding box center [1369, 377] width 20 height 20
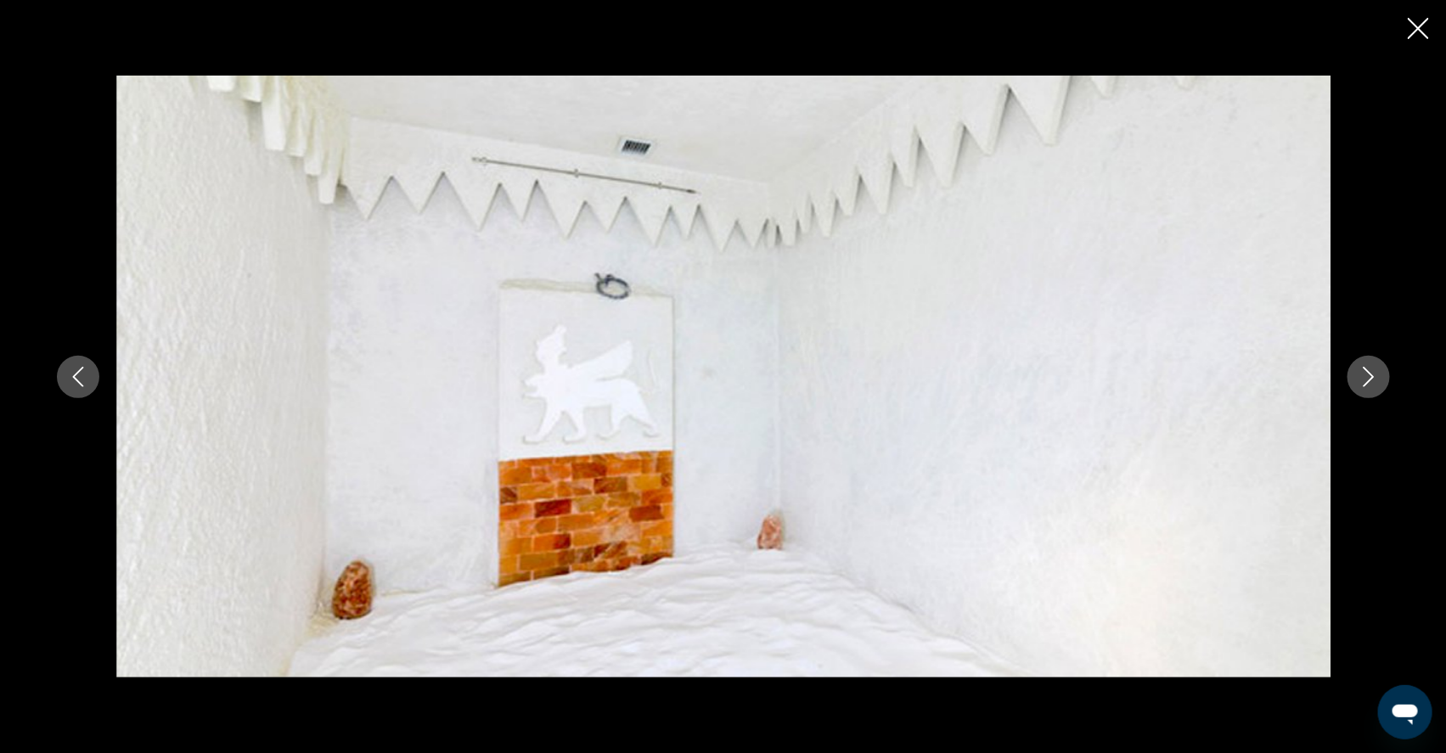
click at [1379, 375] on icon "Next image" at bounding box center [1369, 377] width 20 height 20
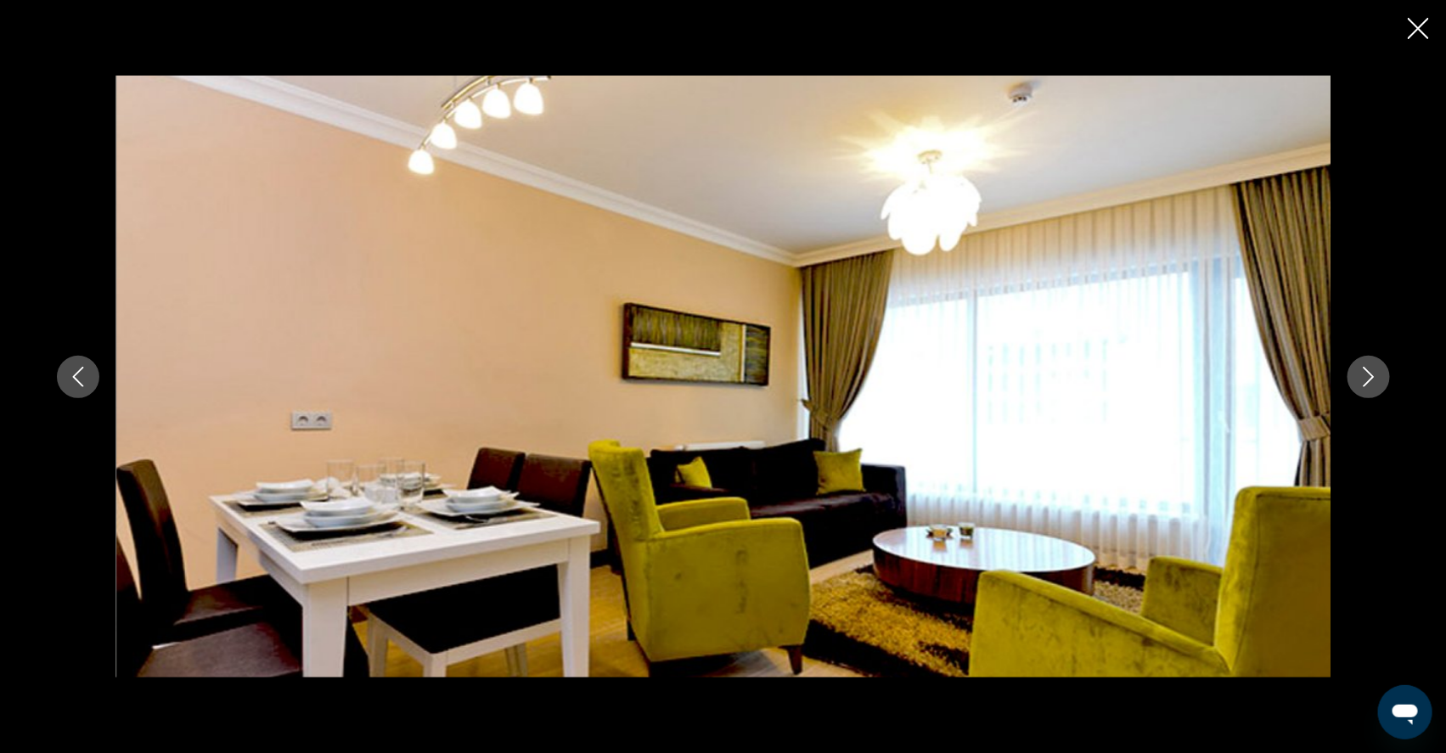
click at [1379, 375] on icon "Next image" at bounding box center [1369, 377] width 20 height 20
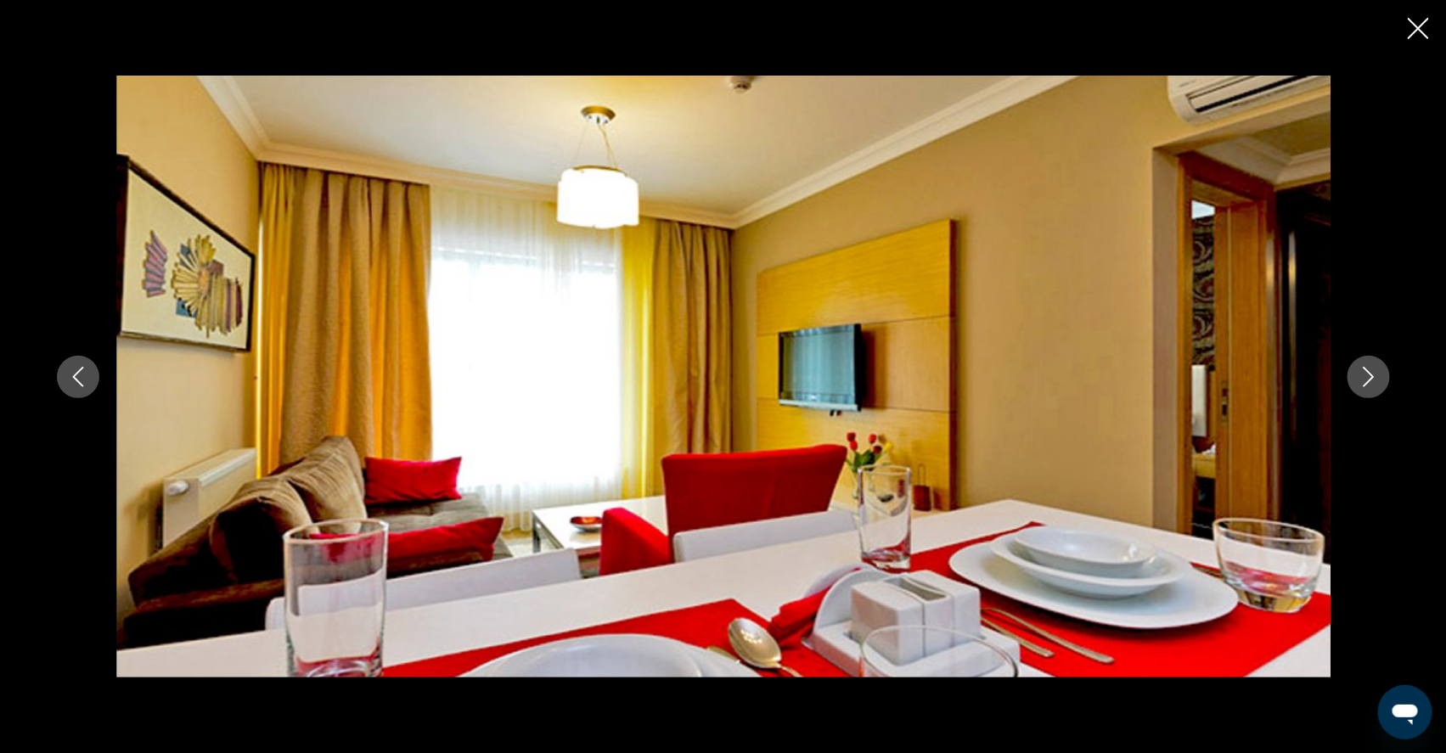
click at [1379, 375] on icon "Next image" at bounding box center [1369, 377] width 20 height 20
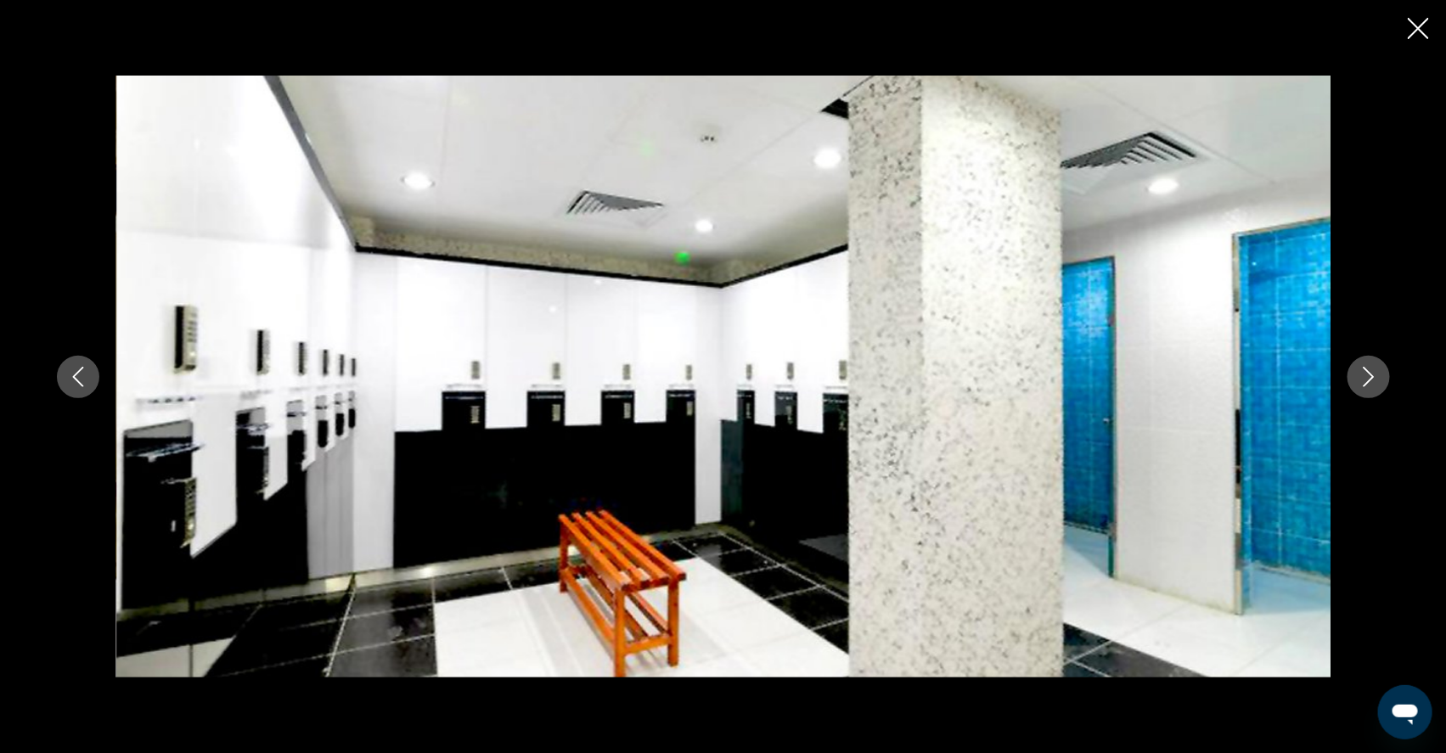
click at [1379, 375] on icon "Next image" at bounding box center [1369, 377] width 20 height 20
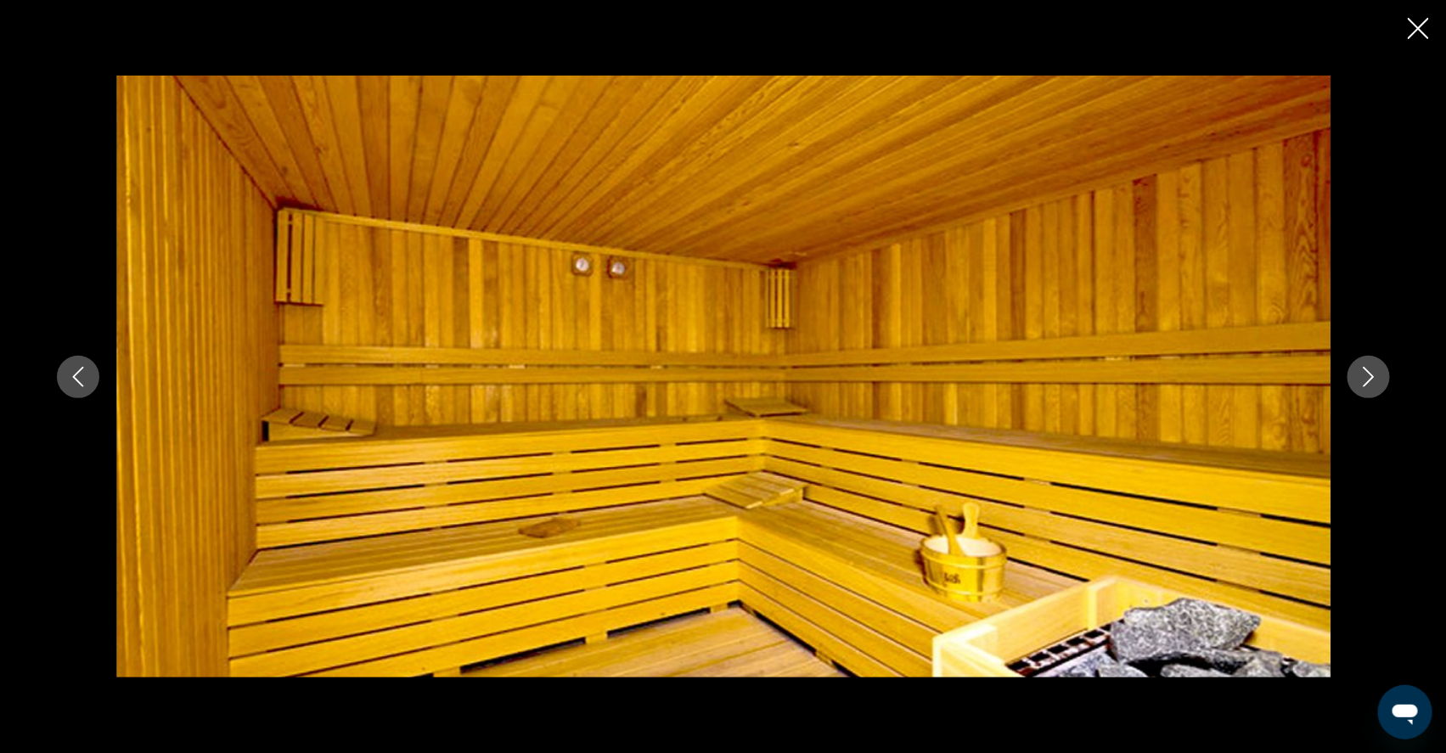
click at [1379, 375] on icon "Next image" at bounding box center [1369, 377] width 20 height 20
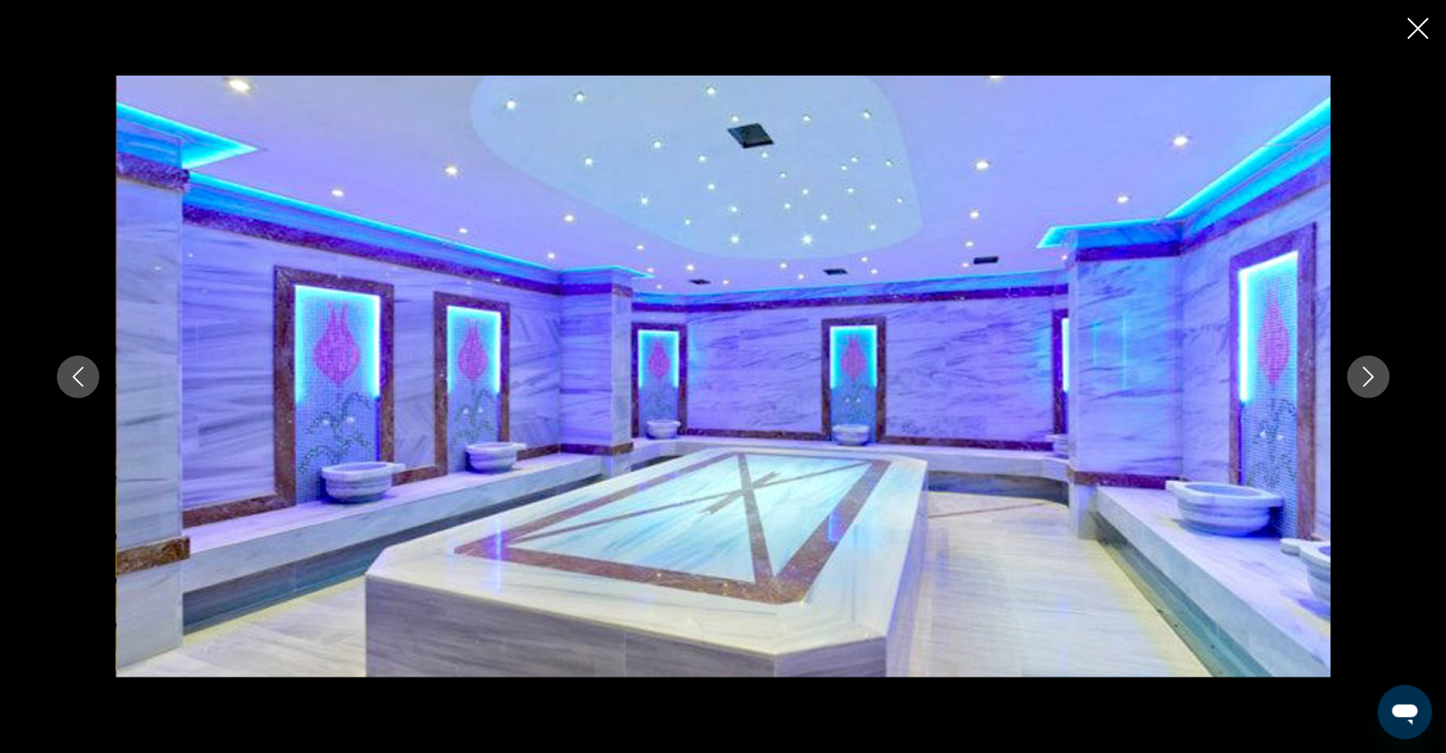
click at [1379, 375] on icon "Next image" at bounding box center [1369, 377] width 20 height 20
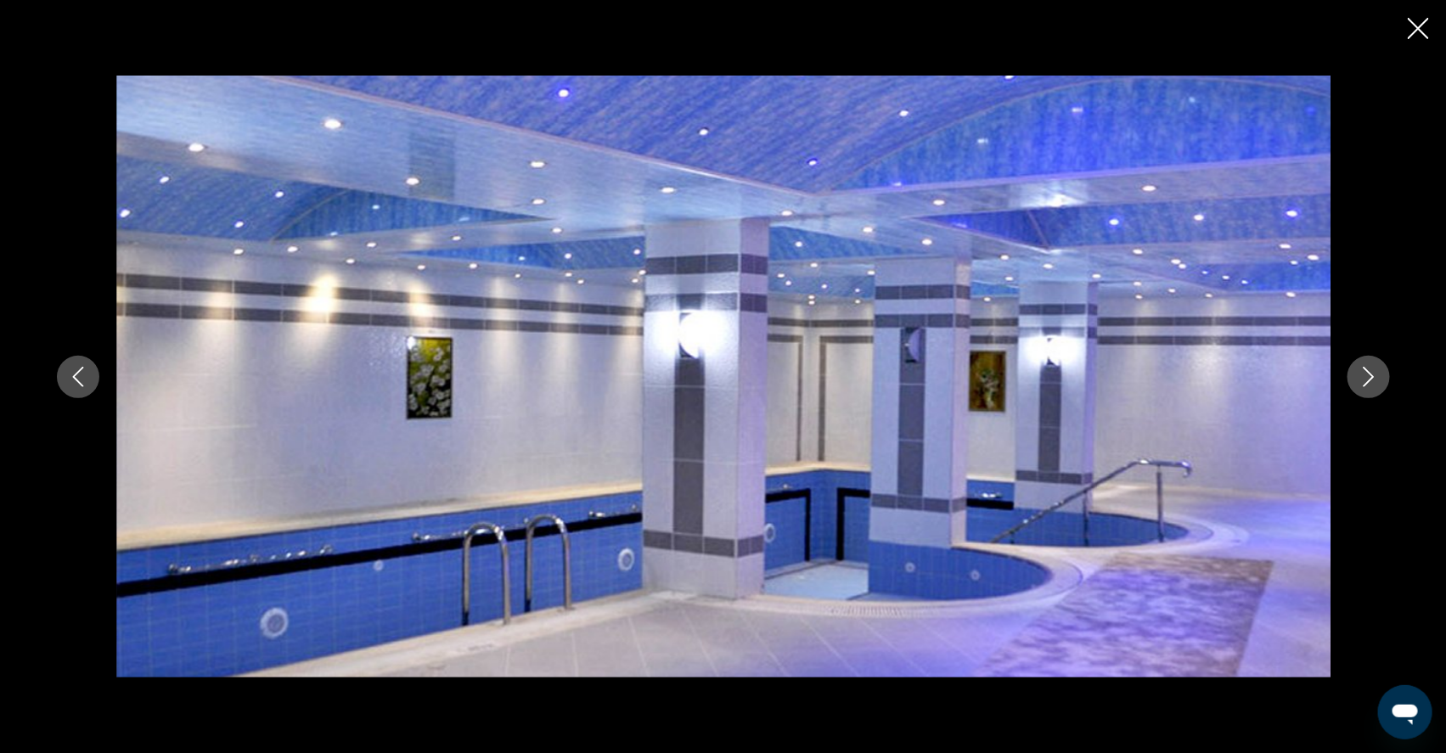
click at [1379, 375] on icon "Next image" at bounding box center [1369, 377] width 20 height 20
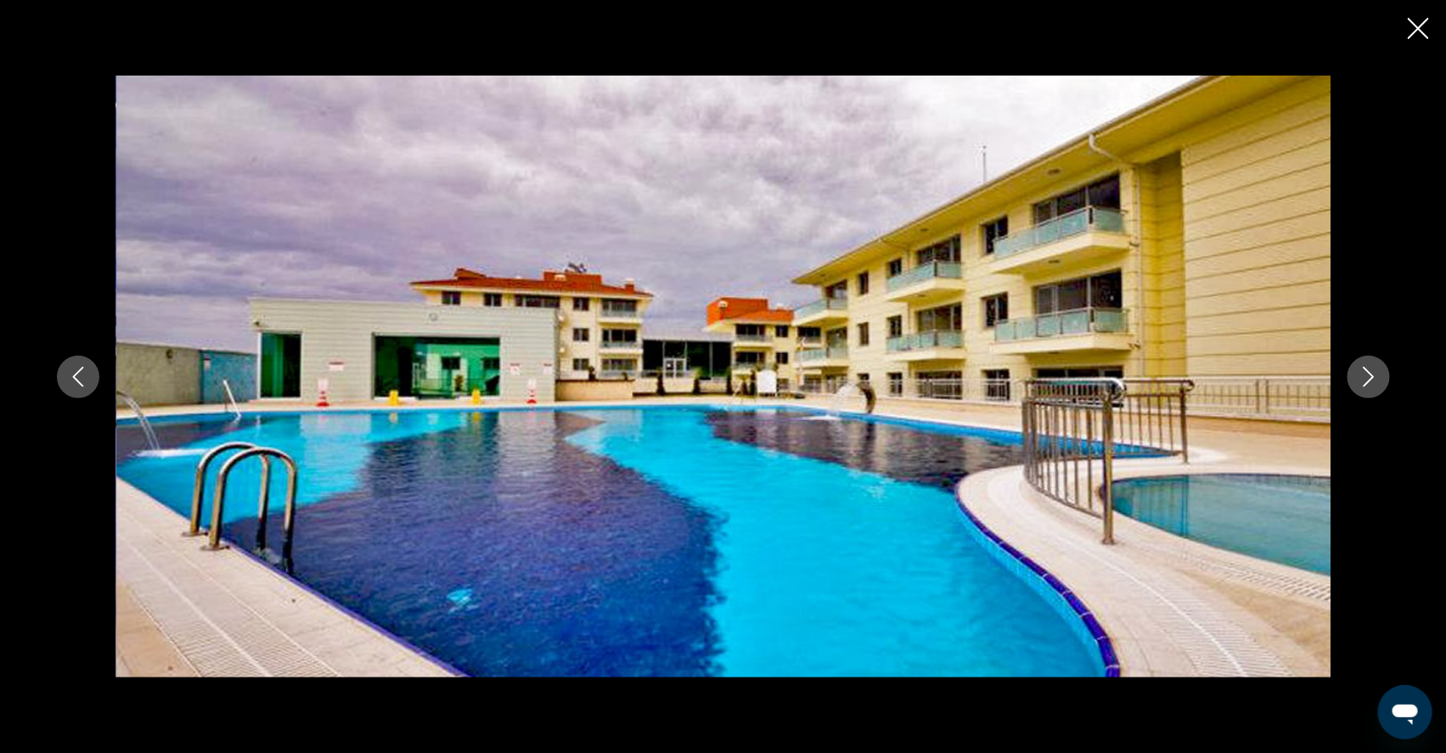
click at [1379, 376] on icon "Next image" at bounding box center [1369, 377] width 20 height 20
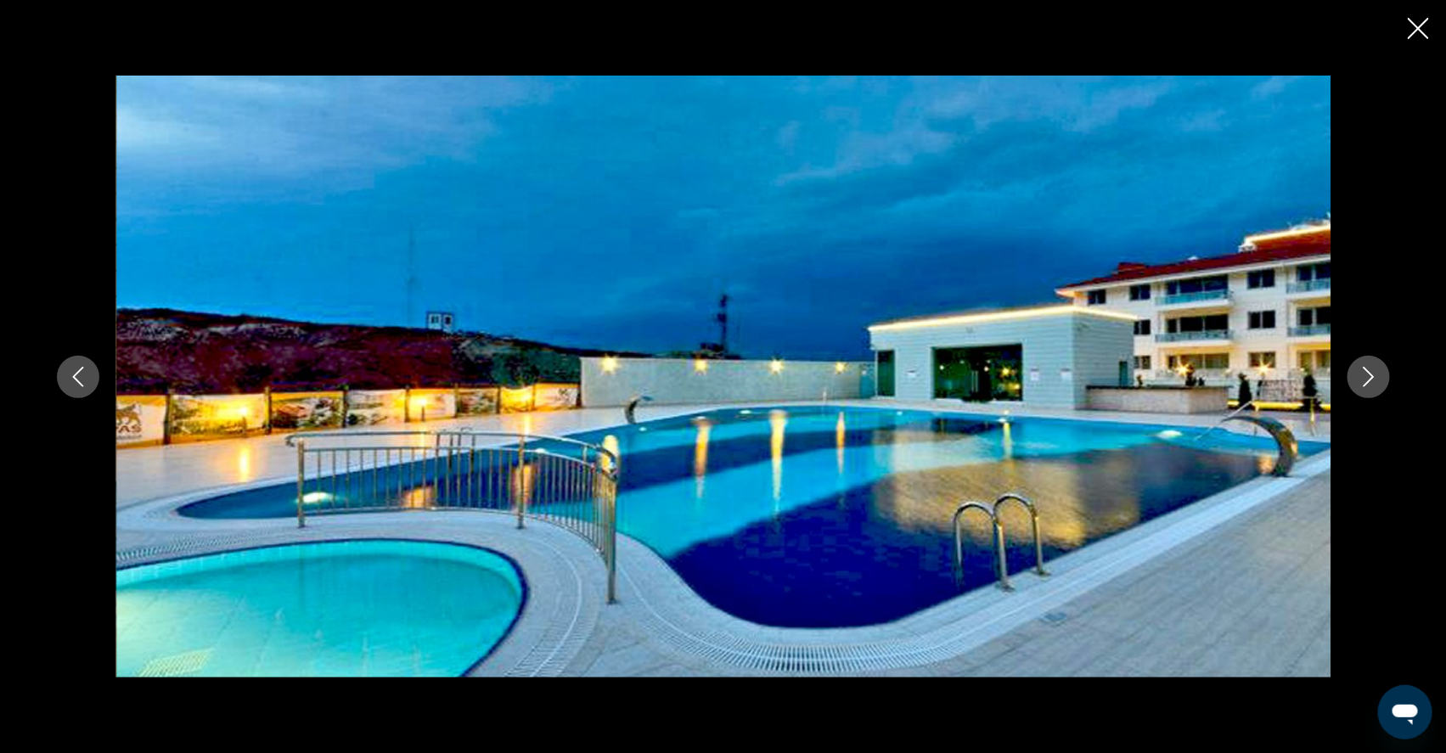
click at [1379, 376] on icon "Next image" at bounding box center [1369, 377] width 20 height 20
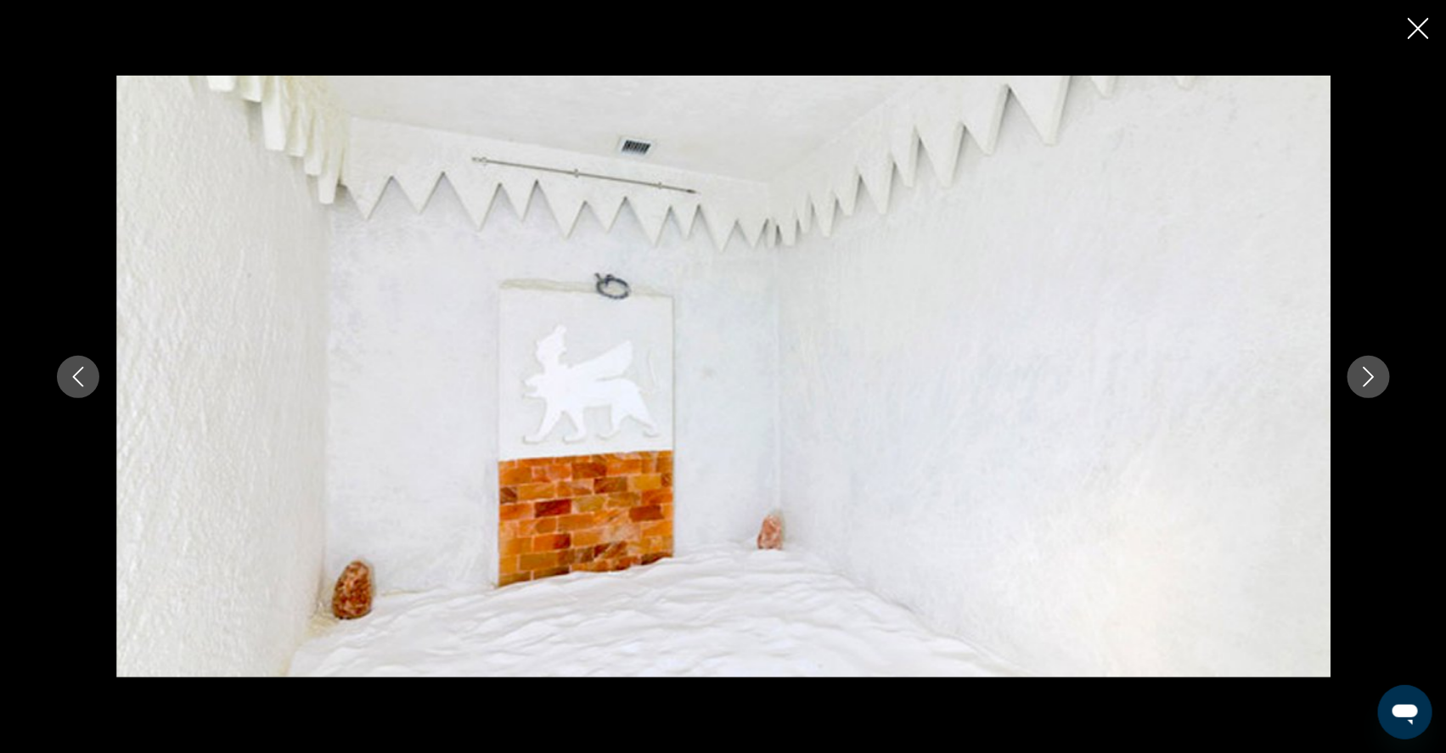
click at [1379, 376] on icon "Next image" at bounding box center [1369, 377] width 20 height 20
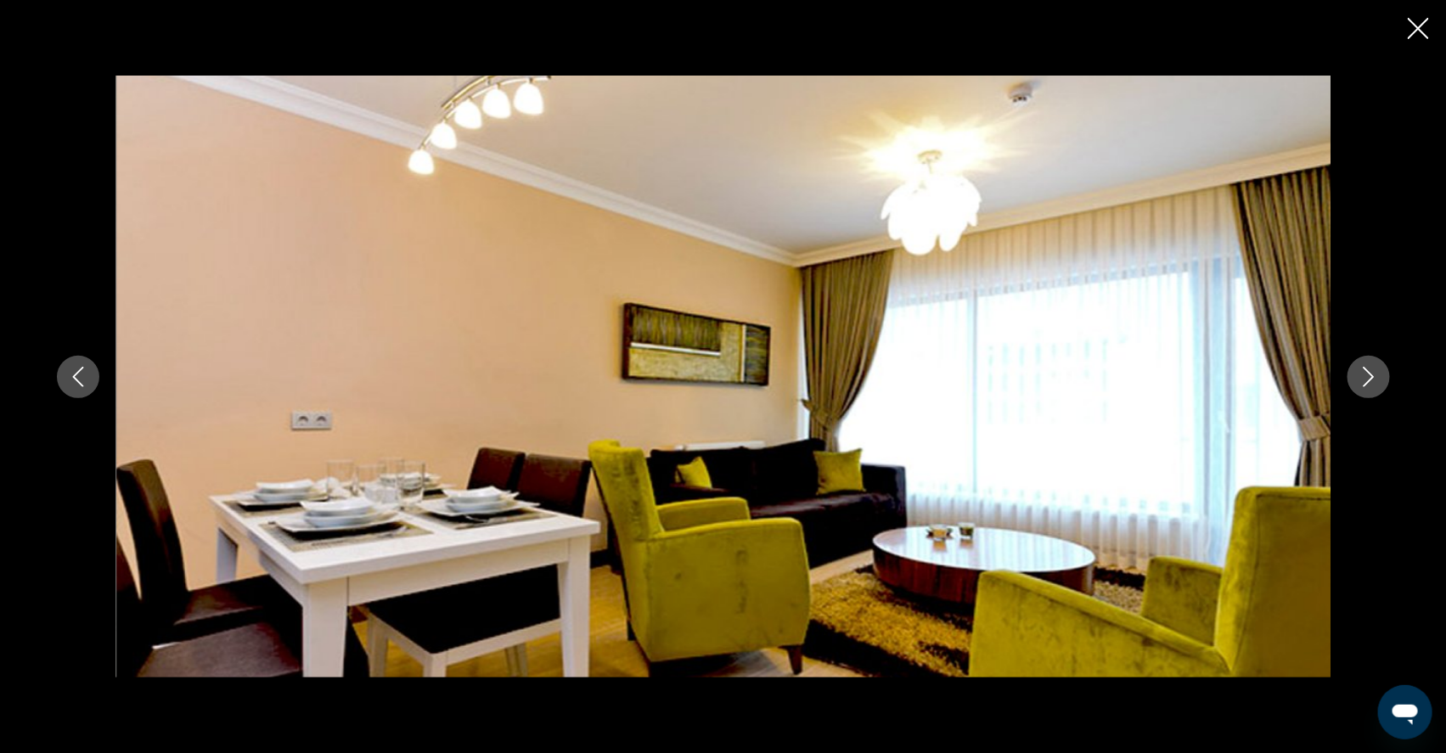
click at [1379, 376] on icon "Next image" at bounding box center [1369, 377] width 20 height 20
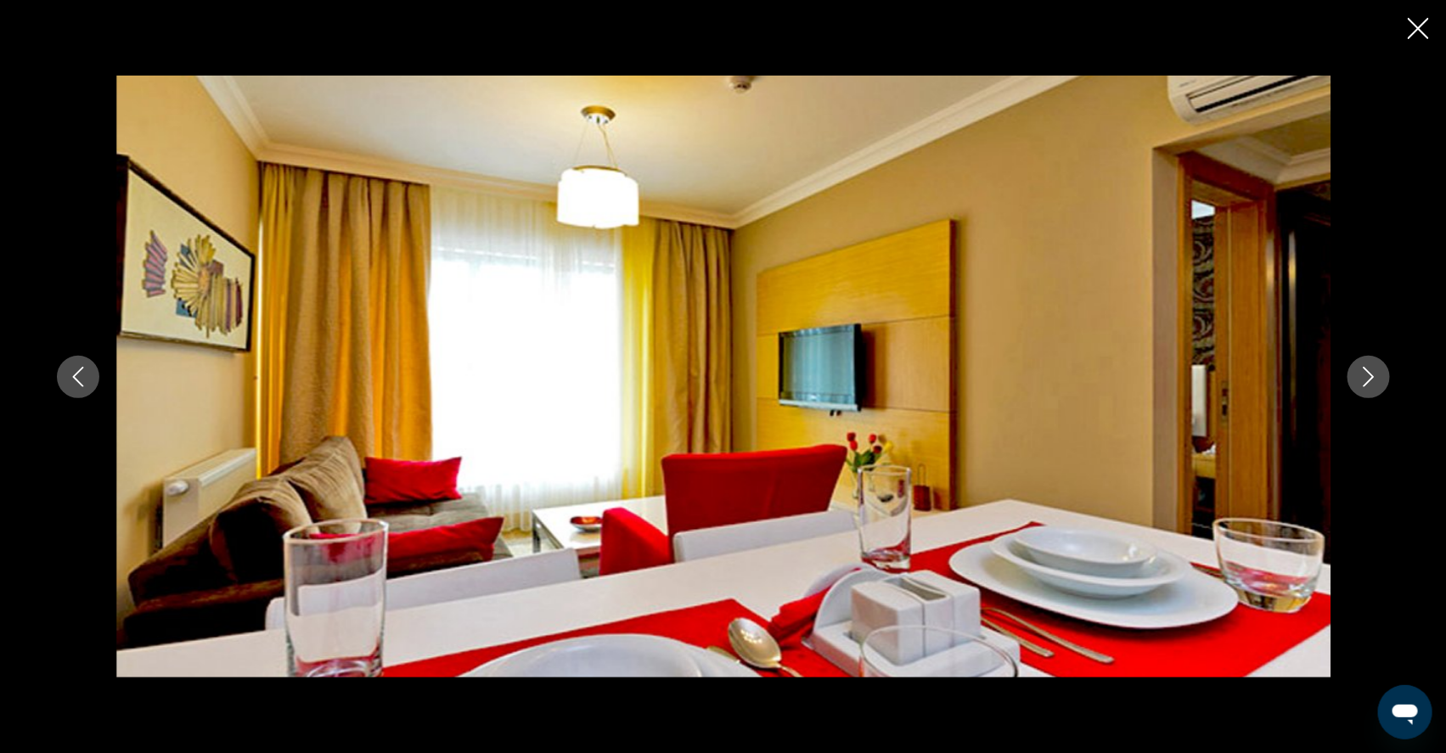
click at [1379, 376] on icon "Next image" at bounding box center [1369, 377] width 20 height 20
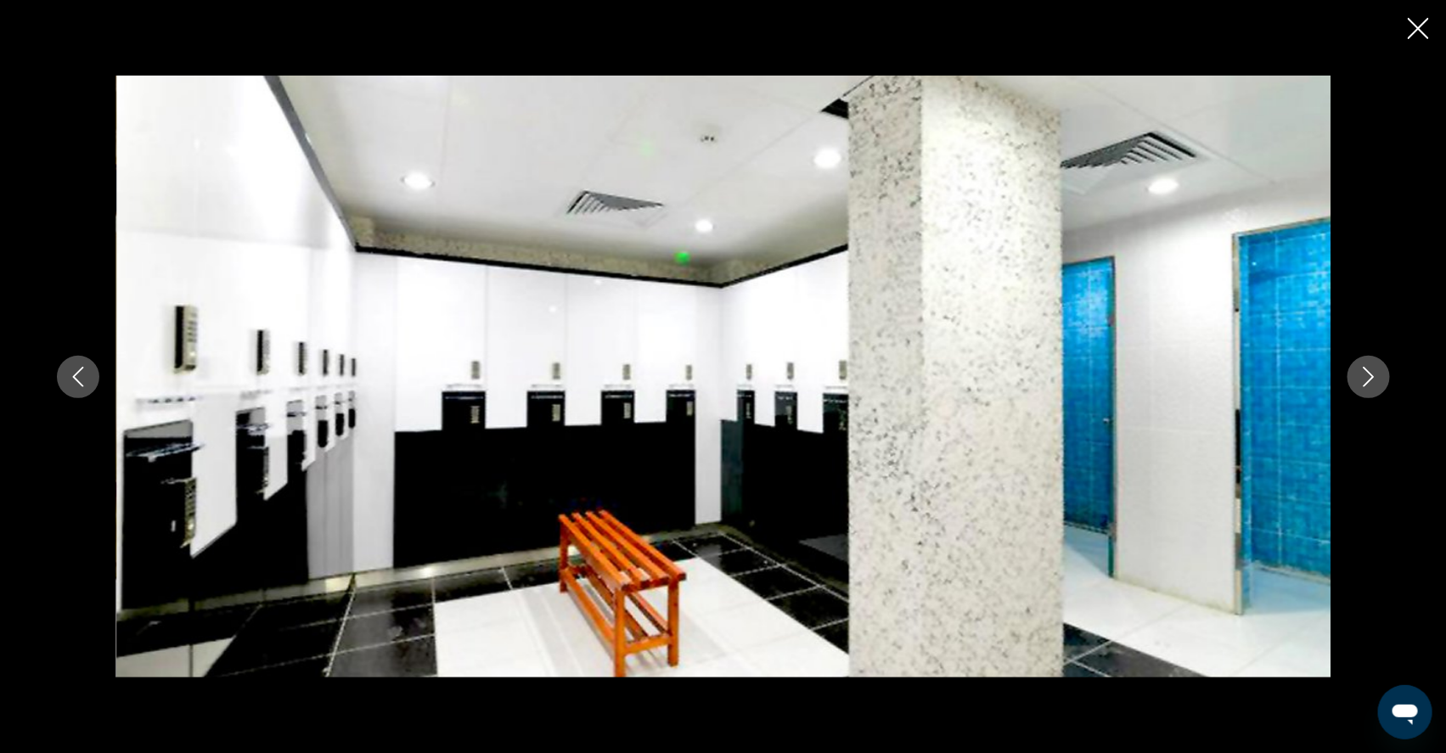
click at [1379, 376] on icon "Next image" at bounding box center [1369, 377] width 20 height 20
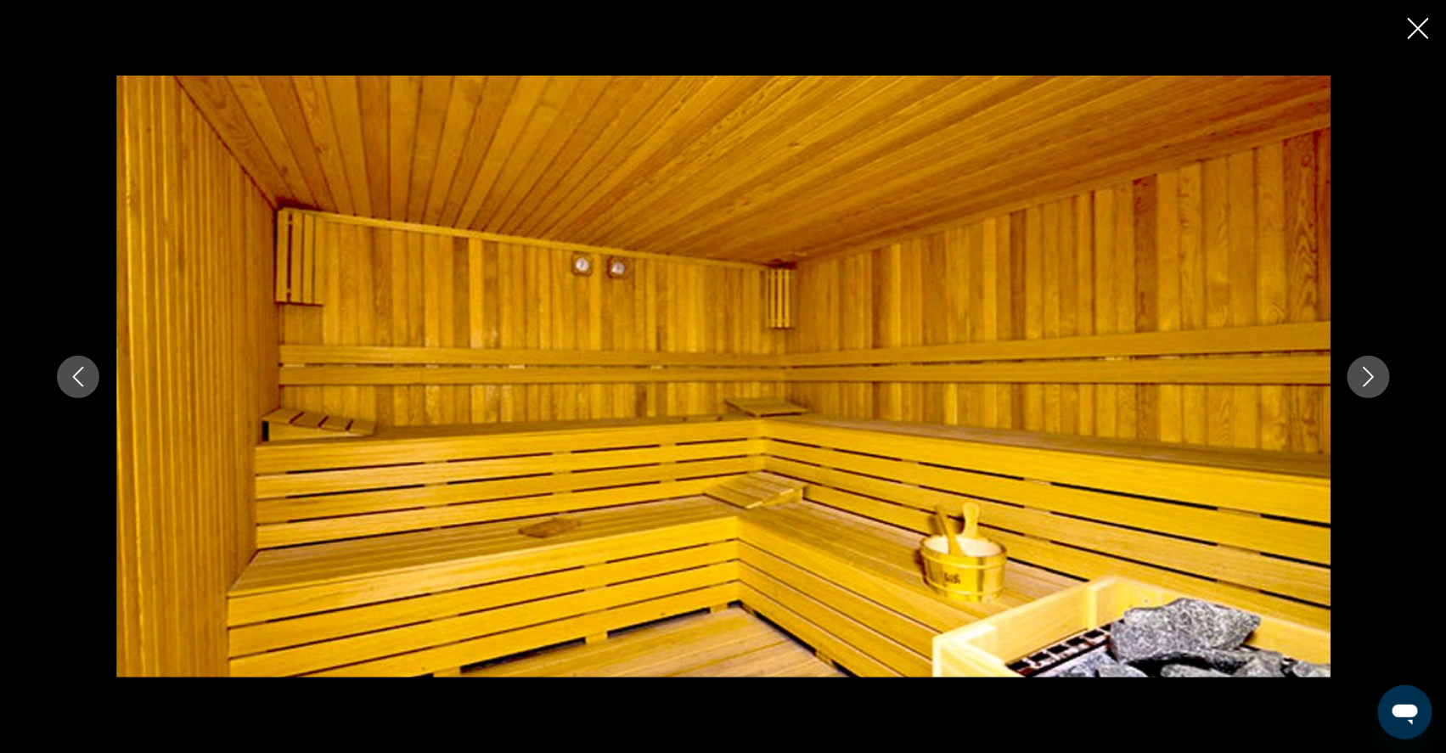
click at [1379, 377] on icon "Next image" at bounding box center [1369, 377] width 20 height 20
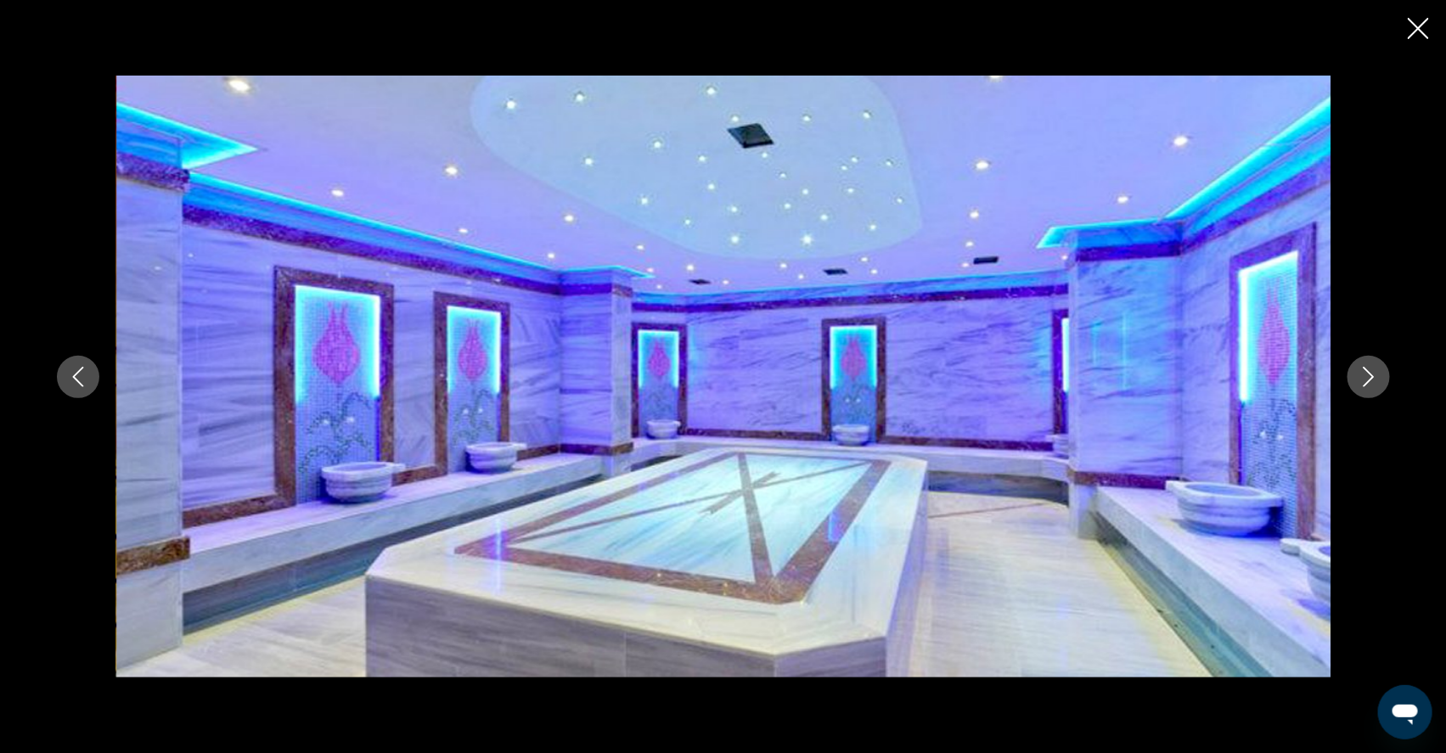
click at [1379, 378] on icon "Next image" at bounding box center [1369, 377] width 20 height 20
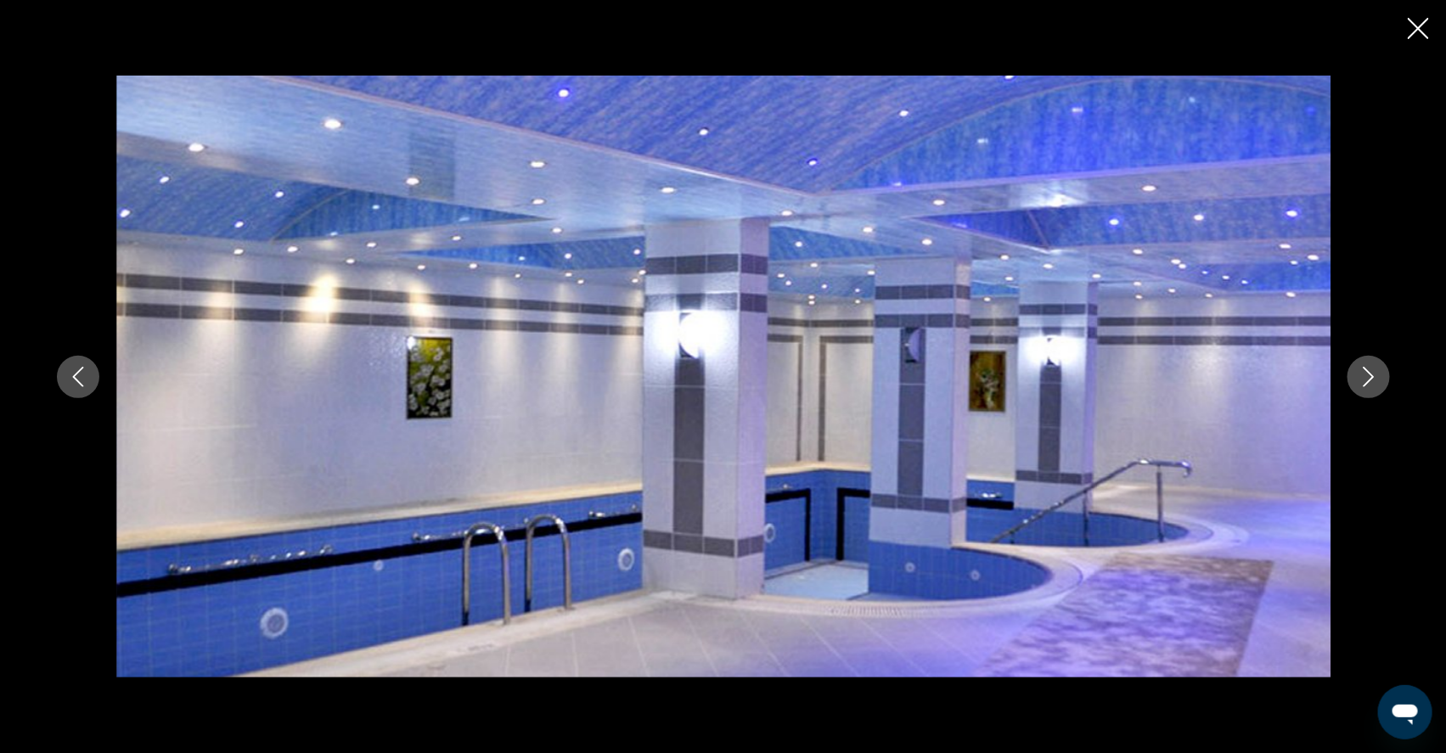
click at [1379, 378] on icon "Next image" at bounding box center [1369, 377] width 20 height 20
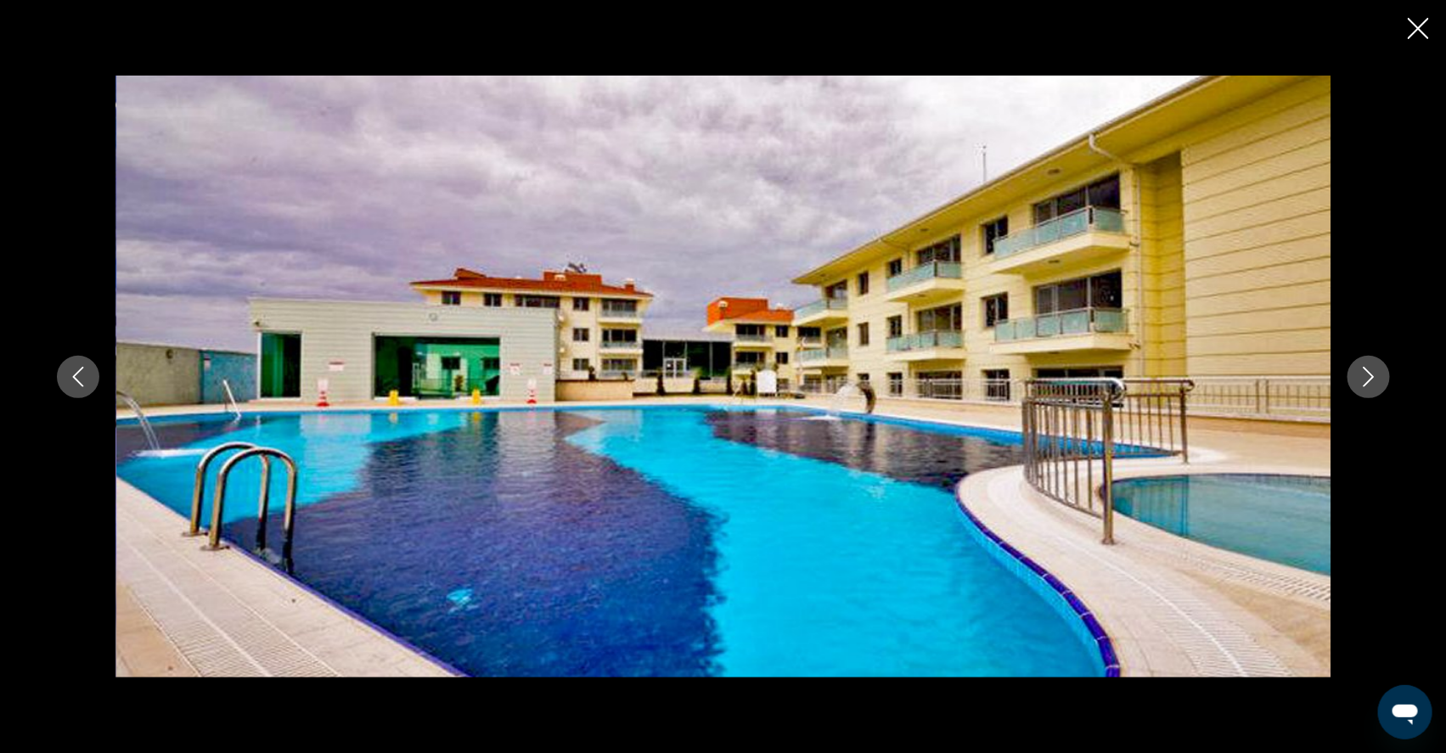
click at [1420, 21] on icon "Close slideshow" at bounding box center [1418, 28] width 21 height 21
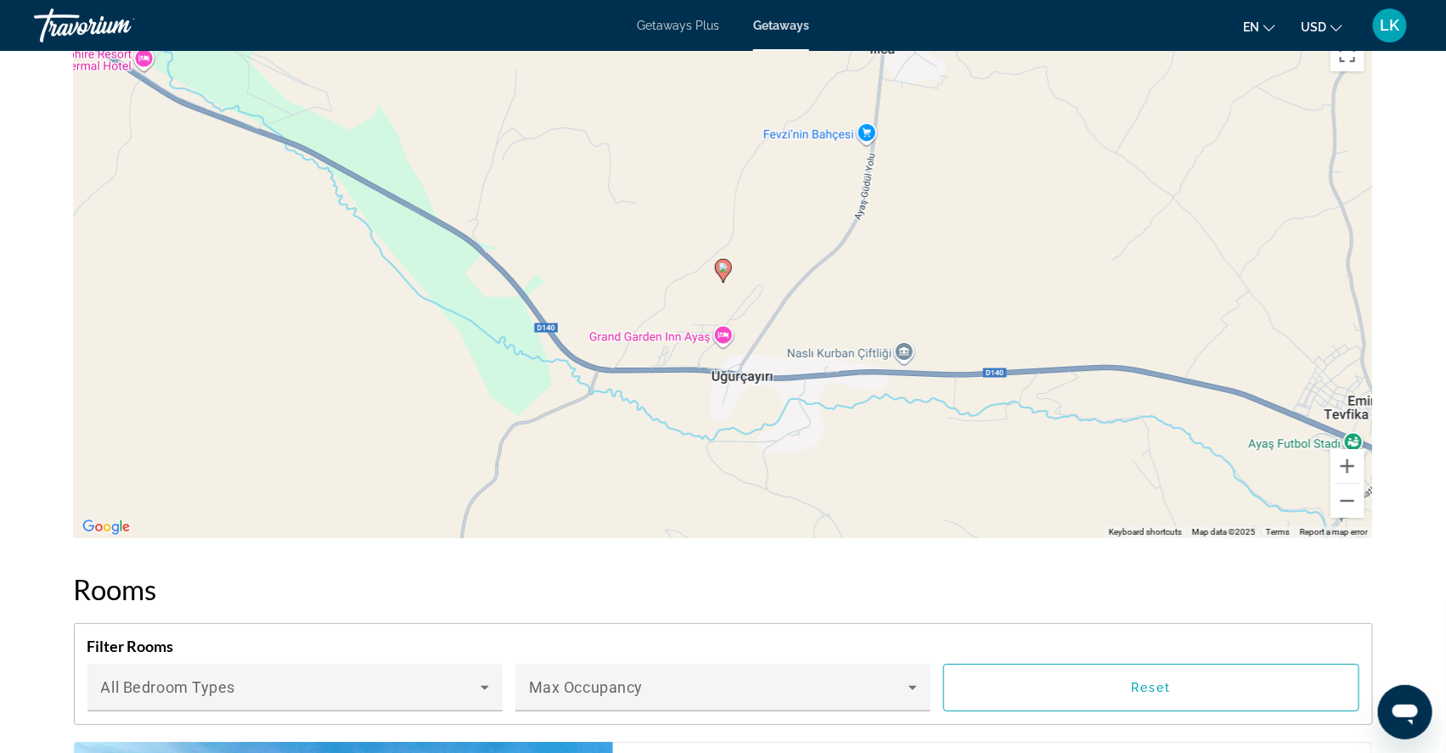
scroll to position [2398, 0]
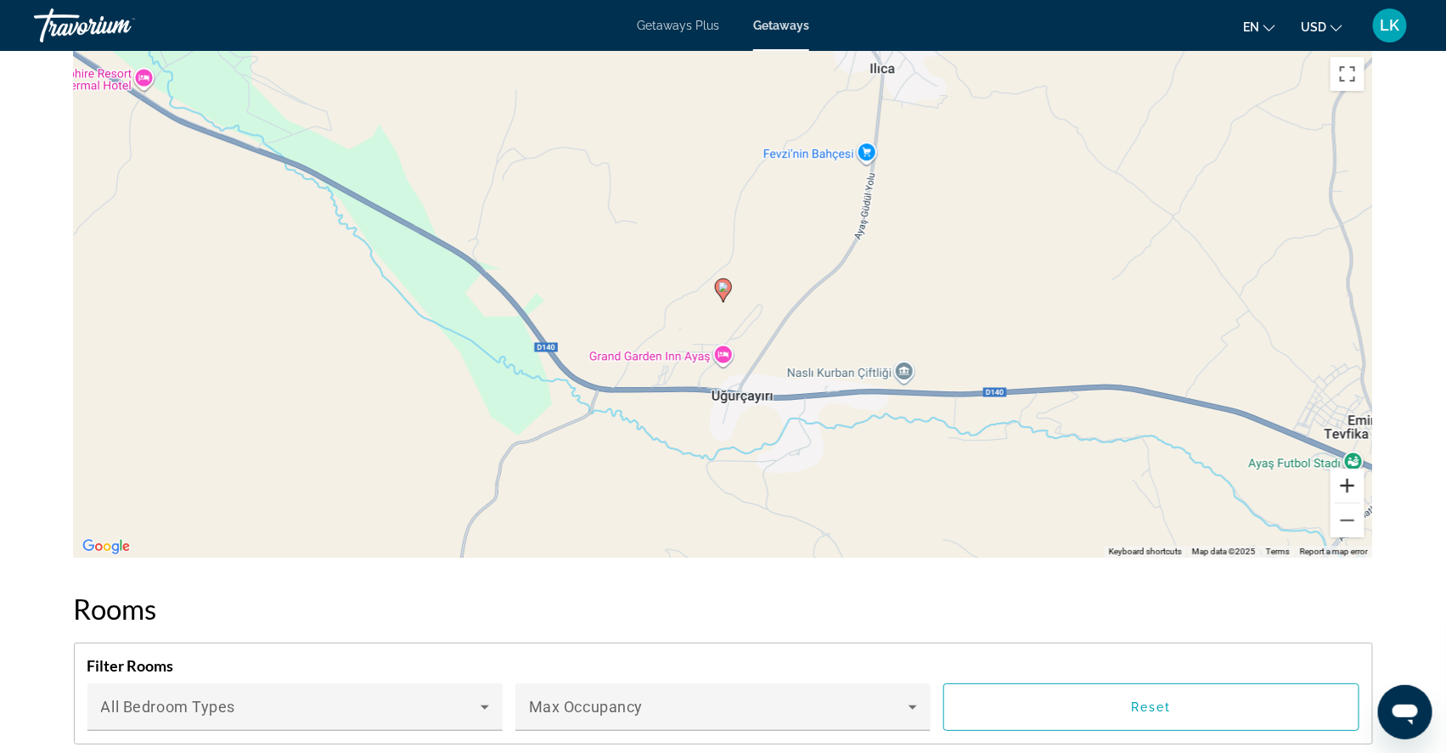
click at [1365, 503] on button "Zoom in" at bounding box center [1348, 486] width 34 height 34
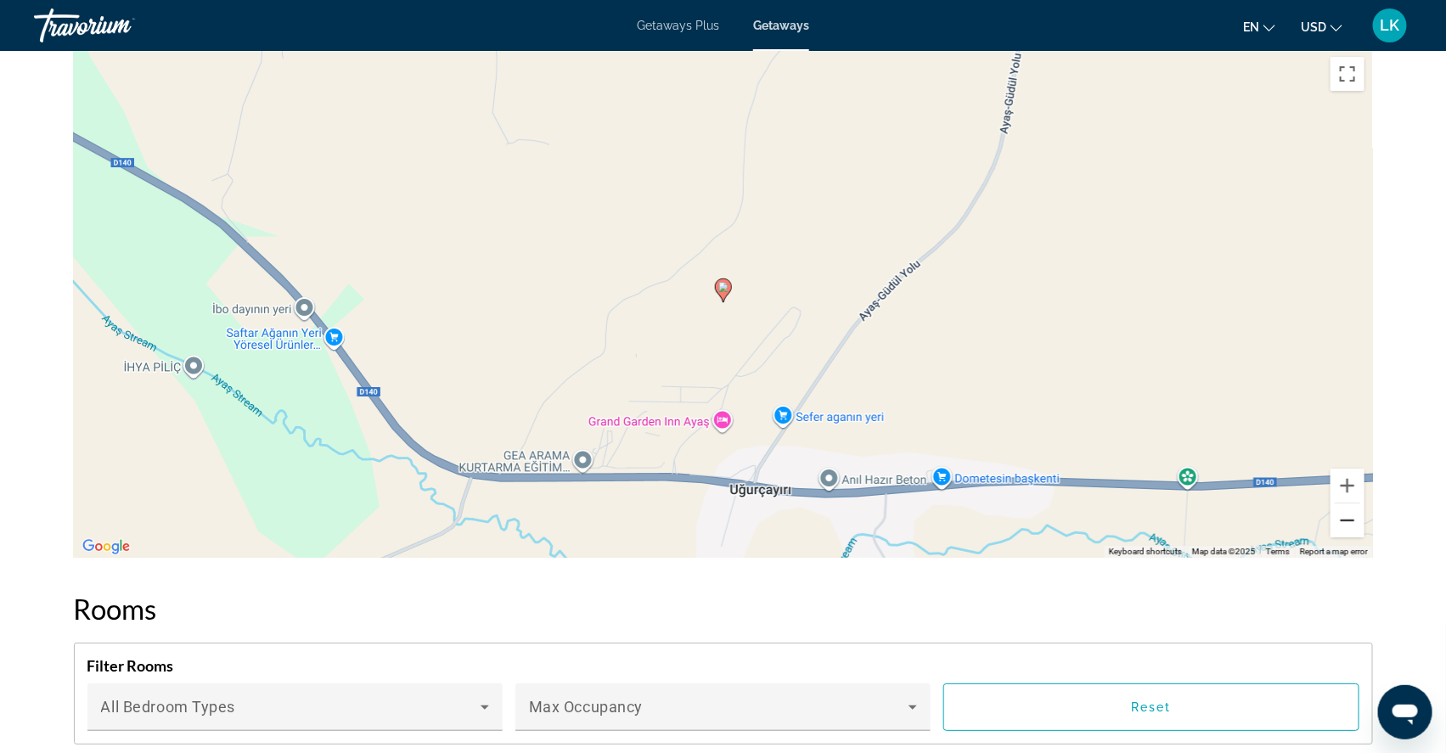
click at [1365, 538] on button "Zoom out" at bounding box center [1348, 521] width 34 height 34
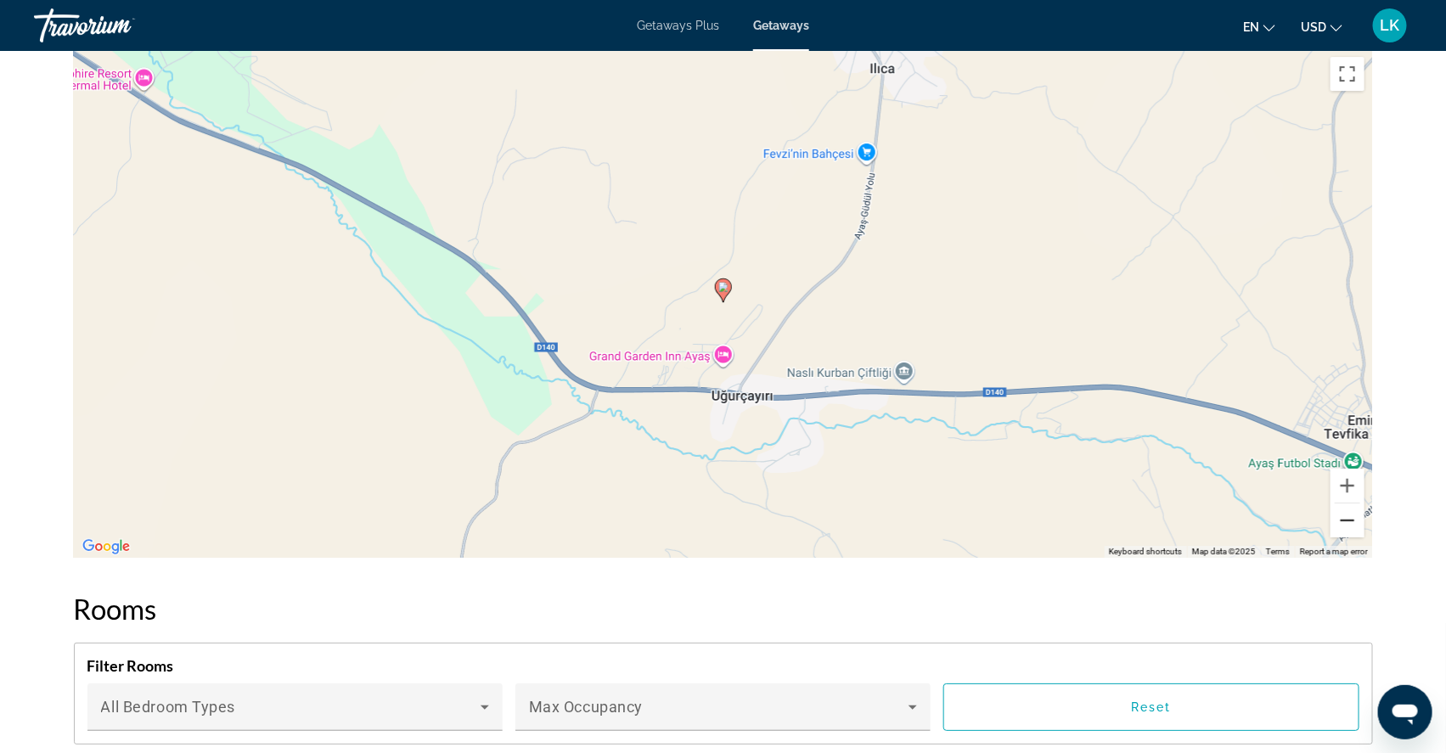
click at [1365, 538] on button "Zoom out" at bounding box center [1348, 521] width 34 height 34
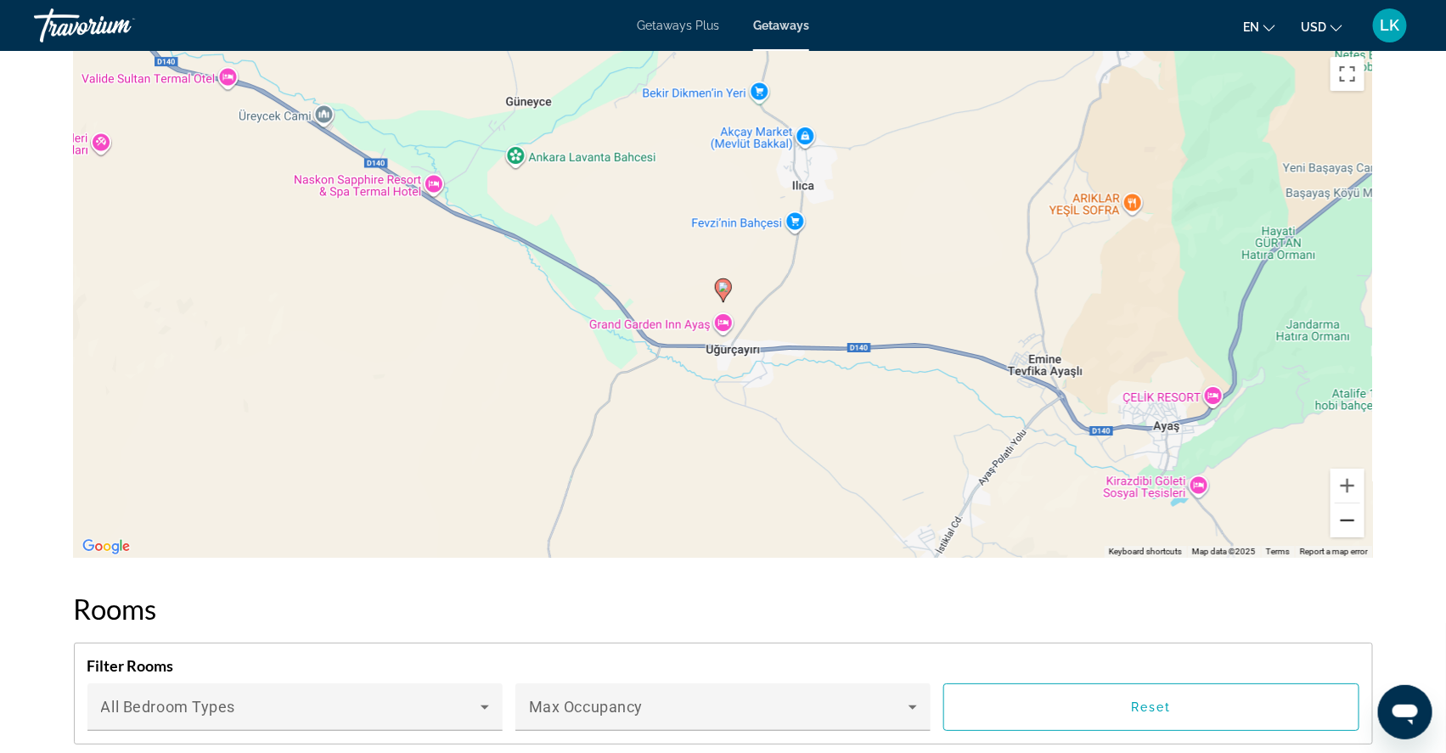
click at [1365, 538] on button "Zoom out" at bounding box center [1348, 521] width 34 height 34
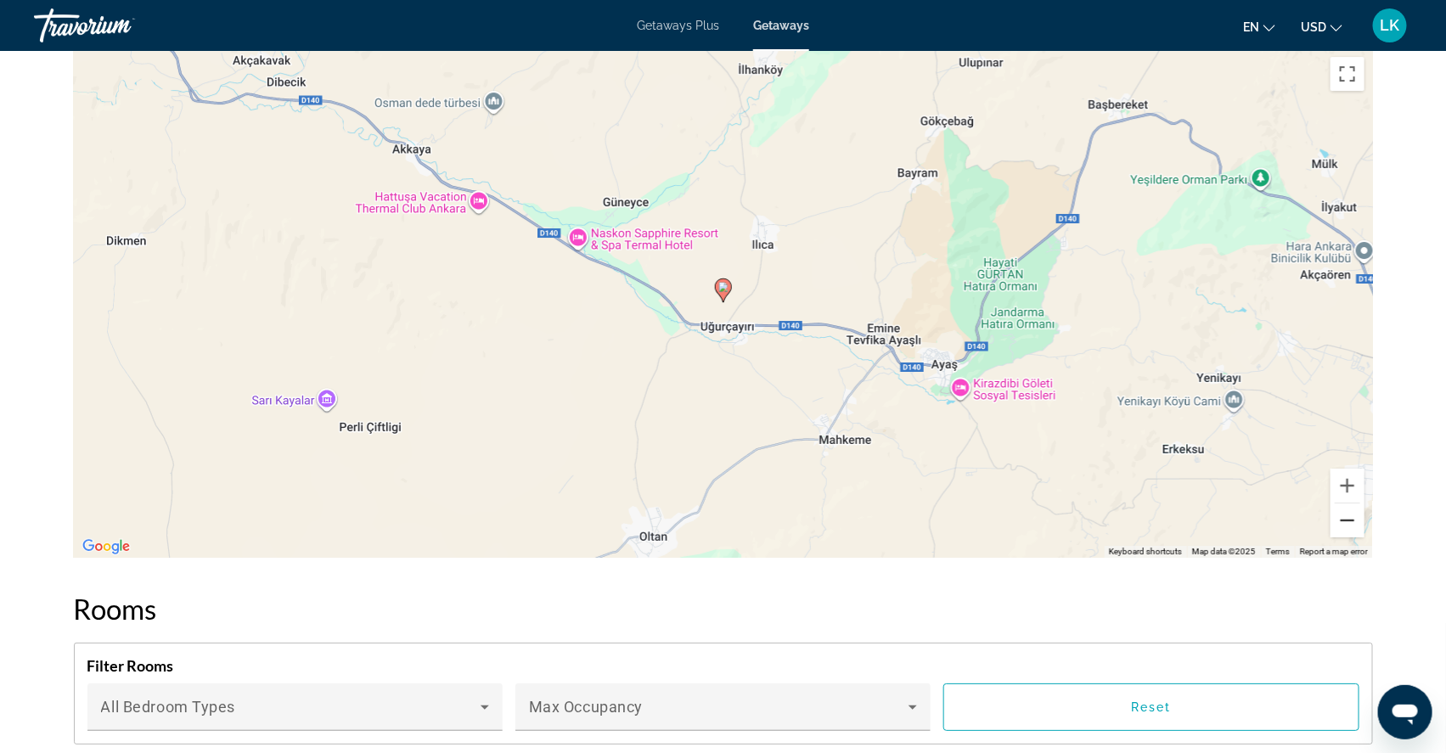
click at [1365, 538] on button "Zoom out" at bounding box center [1348, 521] width 34 height 34
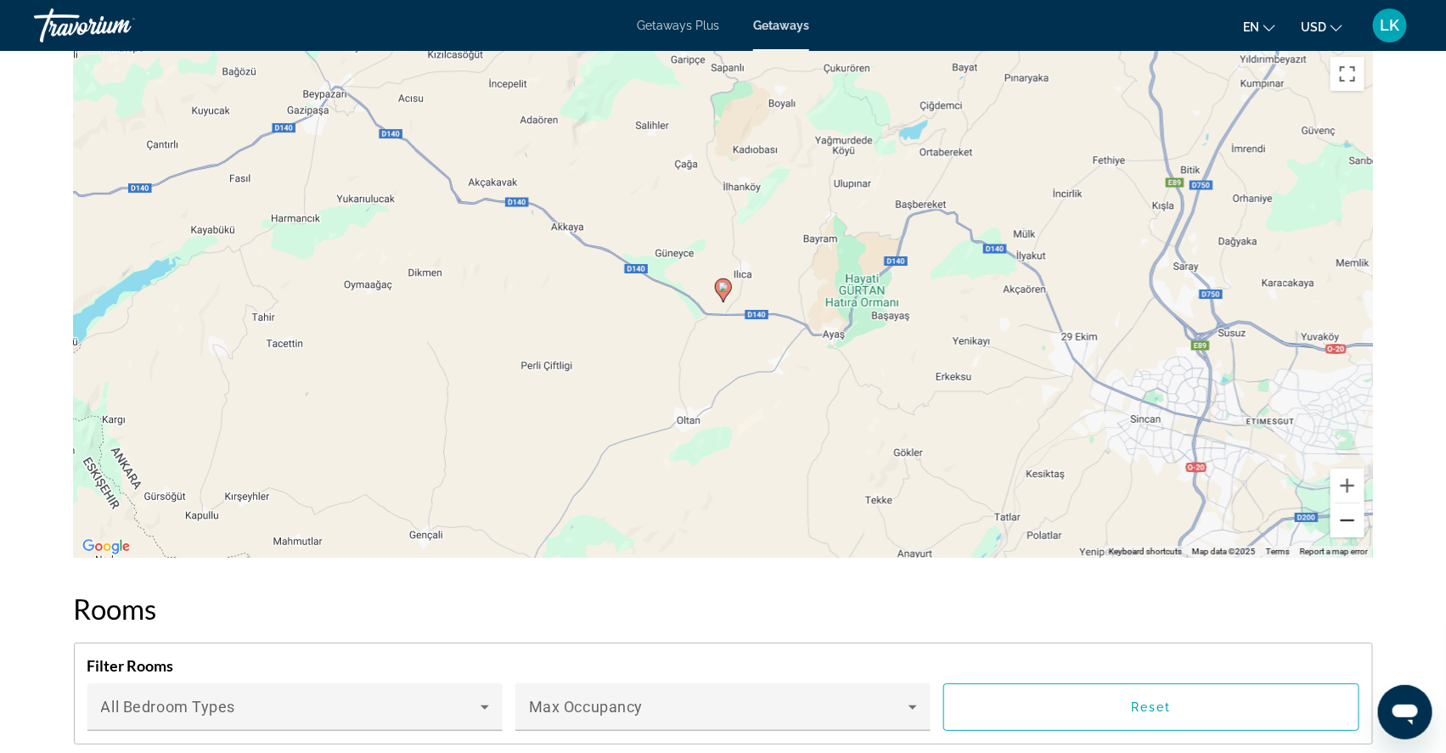
click at [1365, 538] on button "Zoom out" at bounding box center [1348, 521] width 34 height 34
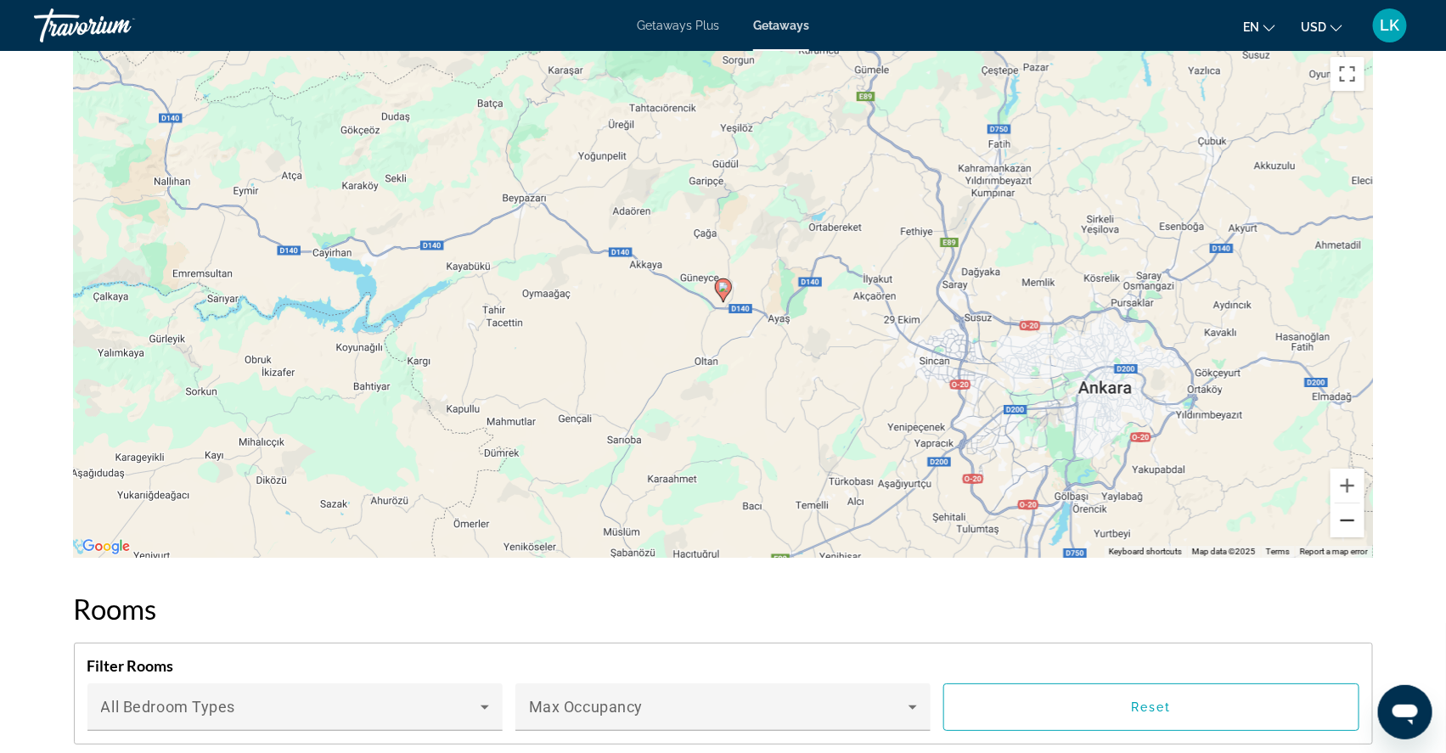
click at [1365, 538] on button "Zoom out" at bounding box center [1348, 521] width 34 height 34
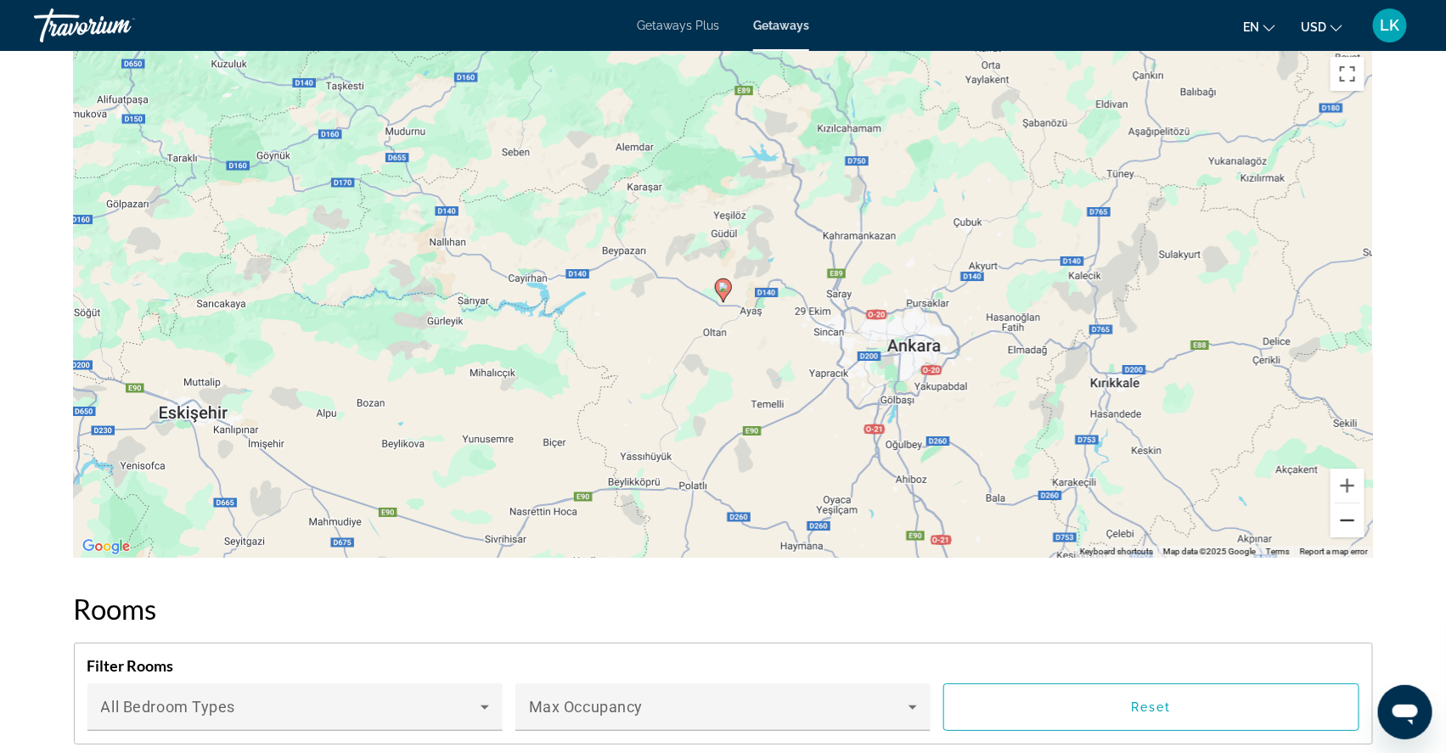
click at [1365, 538] on button "Zoom out" at bounding box center [1348, 521] width 34 height 34
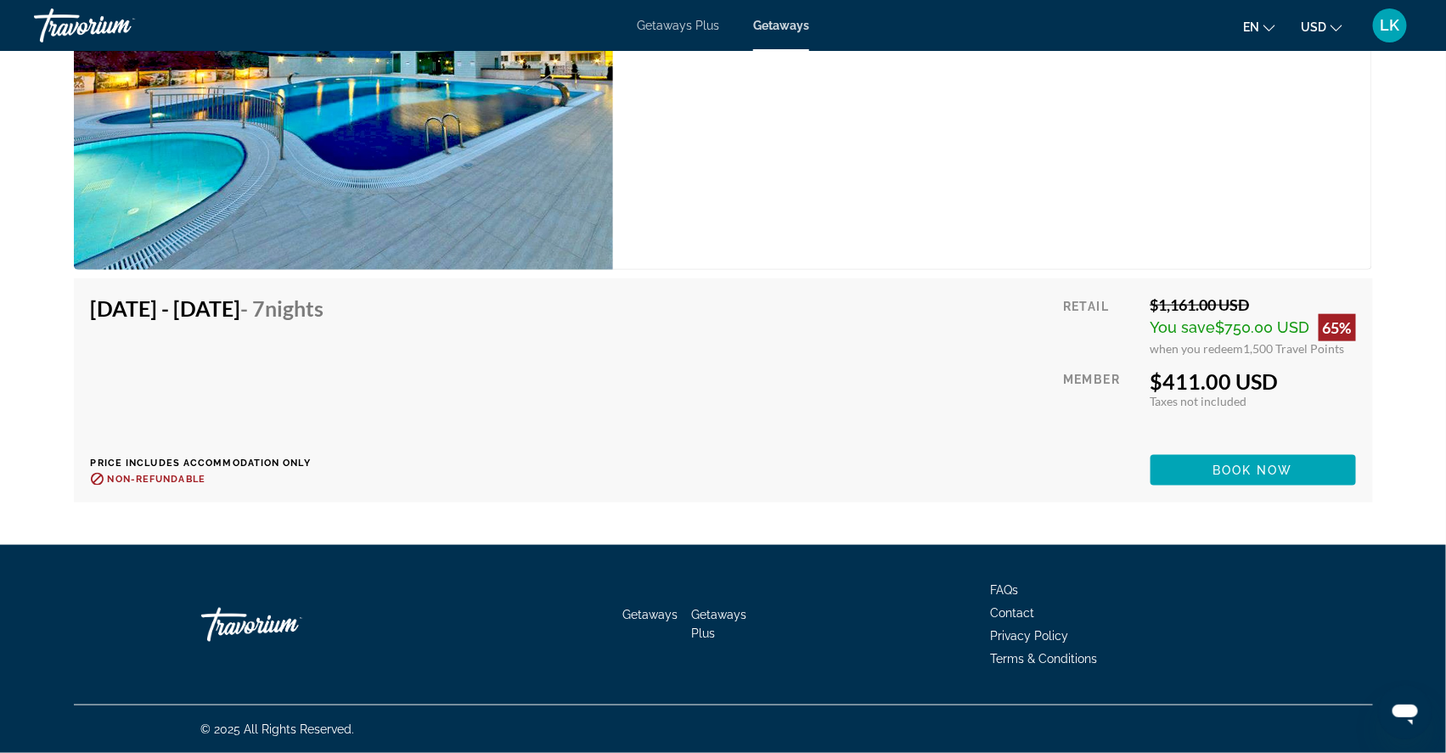
scroll to position [6366, 0]
click at [1259, 468] on span "Book now" at bounding box center [1253, 471] width 81 height 14
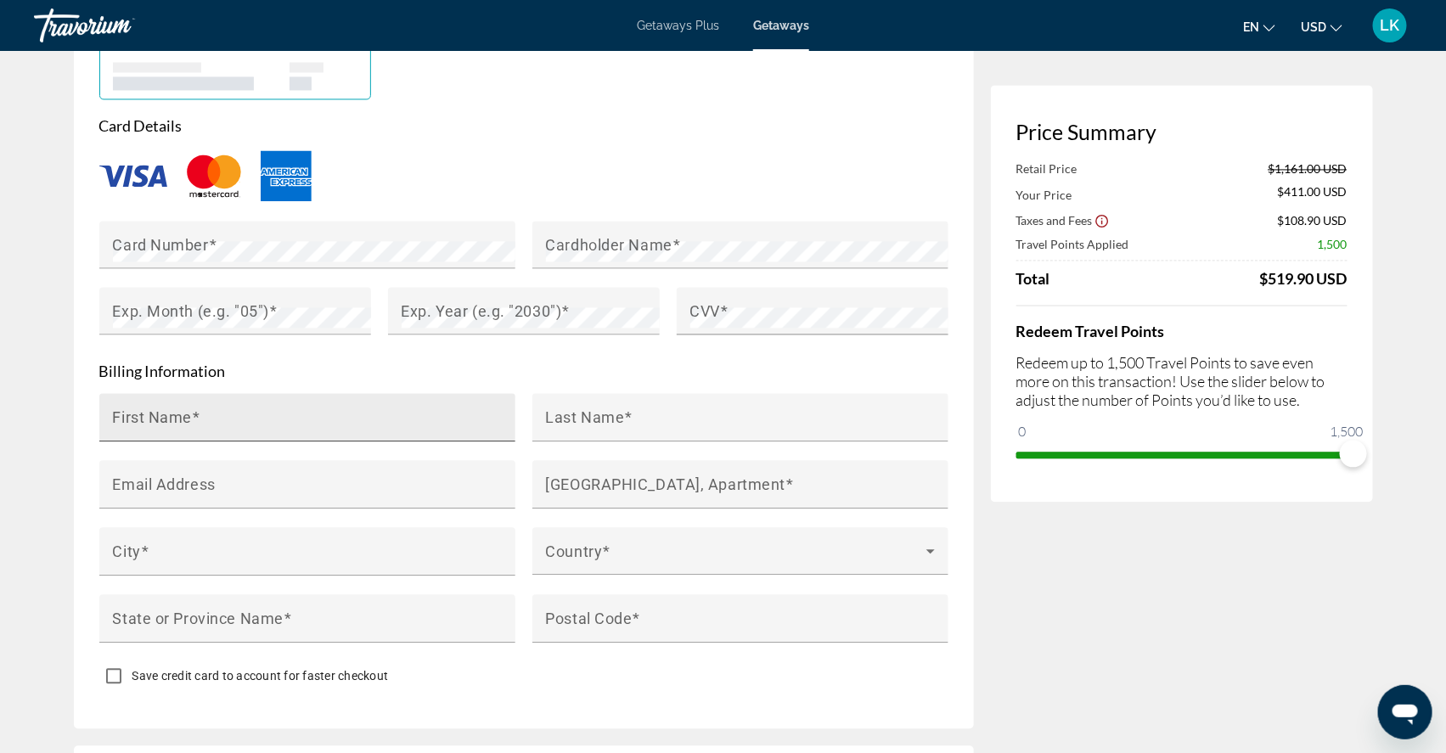
scroll to position [1371, 0]
